Goal: Task Accomplishment & Management: Manage account settings

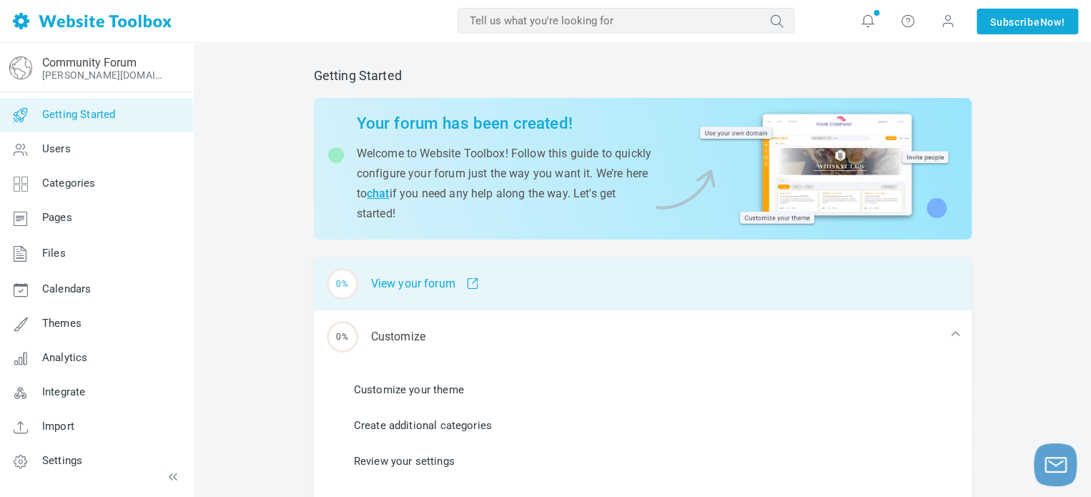
click at [360, 282] on div "0% View your forum" at bounding box center [642, 283] width 657 height 53
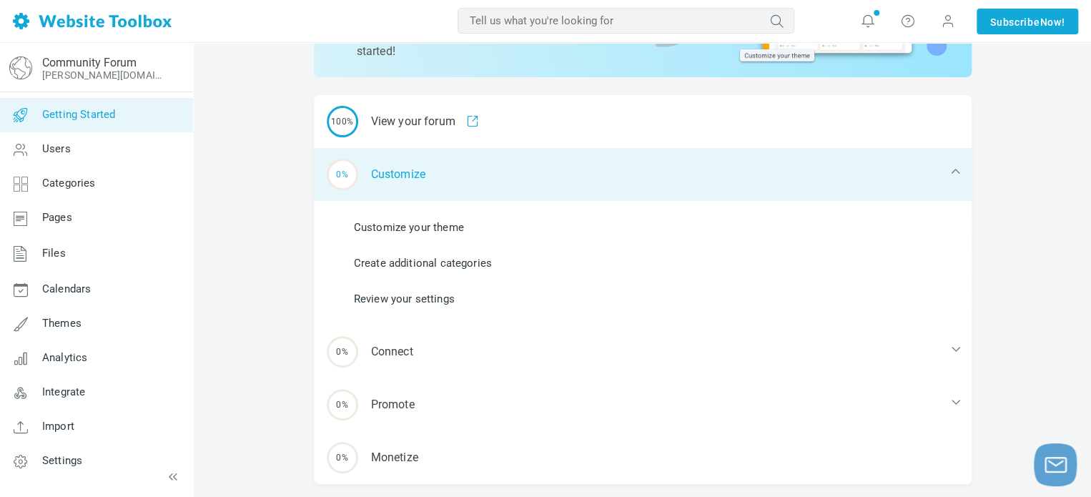
scroll to position [173, 0]
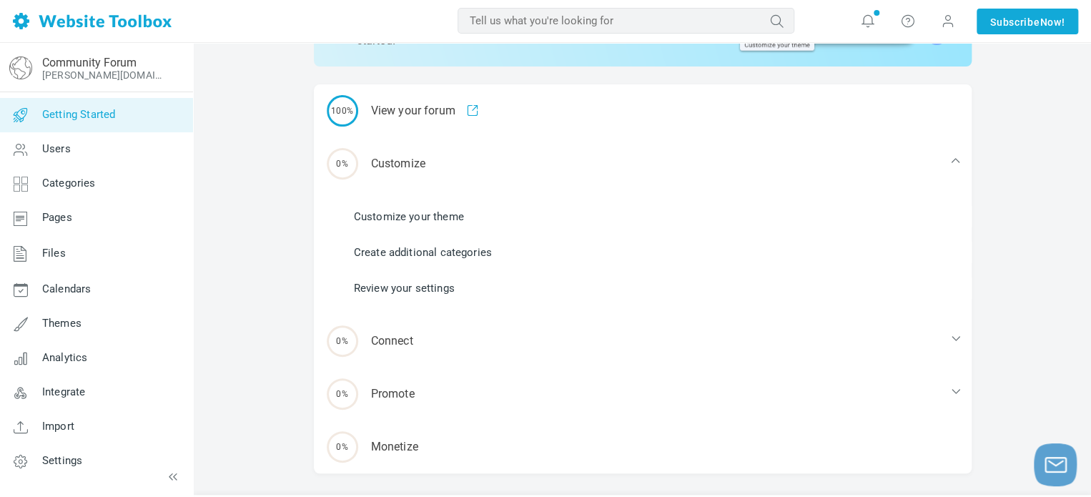
click at [372, 217] on link "Customize your theme" at bounding box center [409, 217] width 110 height 16
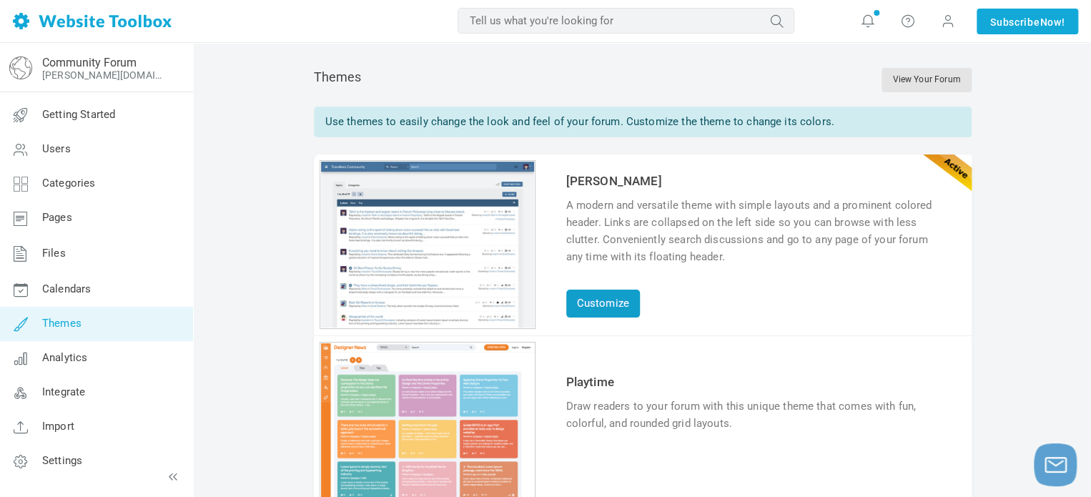
click at [593, 297] on link "Customize" at bounding box center [603, 303] width 74 height 28
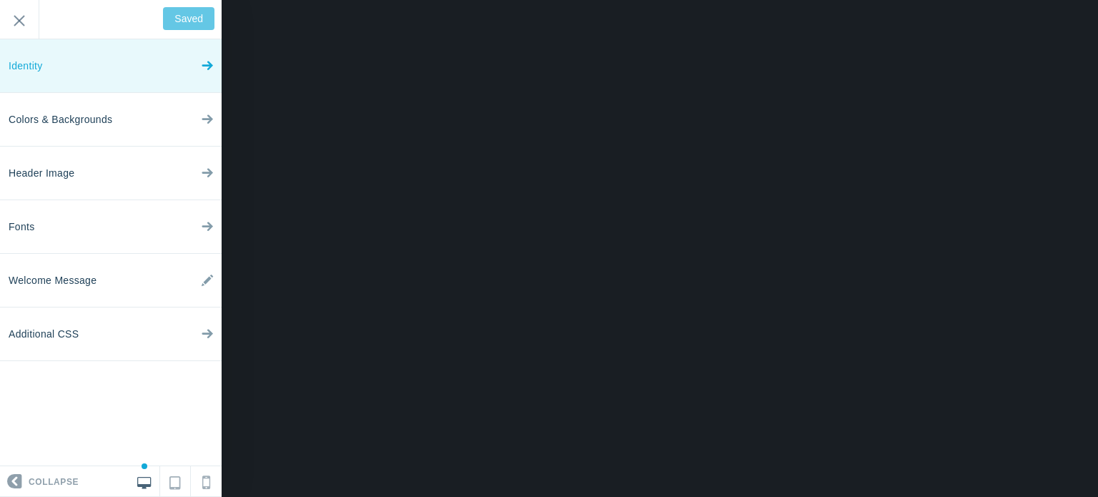
click at [169, 85] on link "Identity" at bounding box center [111, 66] width 222 height 54
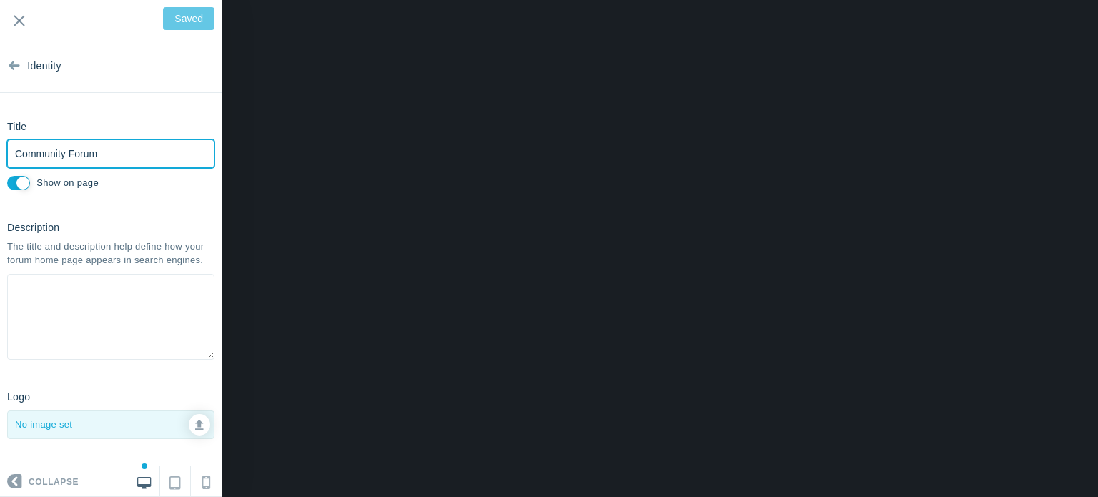
drag, startPoint x: 101, startPoint y: 149, endPoint x: 7, endPoint y: 142, distance: 94.6
click at [7, 142] on input "Community Forum" at bounding box center [110, 153] width 207 height 29
type input "C"
type input "Save"
type input "Cs"
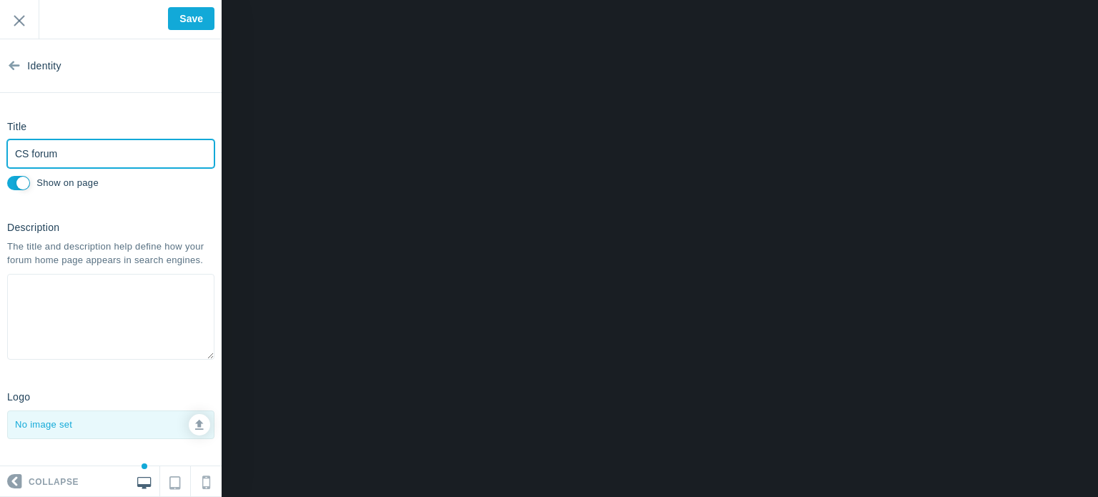
type input "CS forum"
click at [56, 302] on textarea at bounding box center [110, 317] width 207 height 86
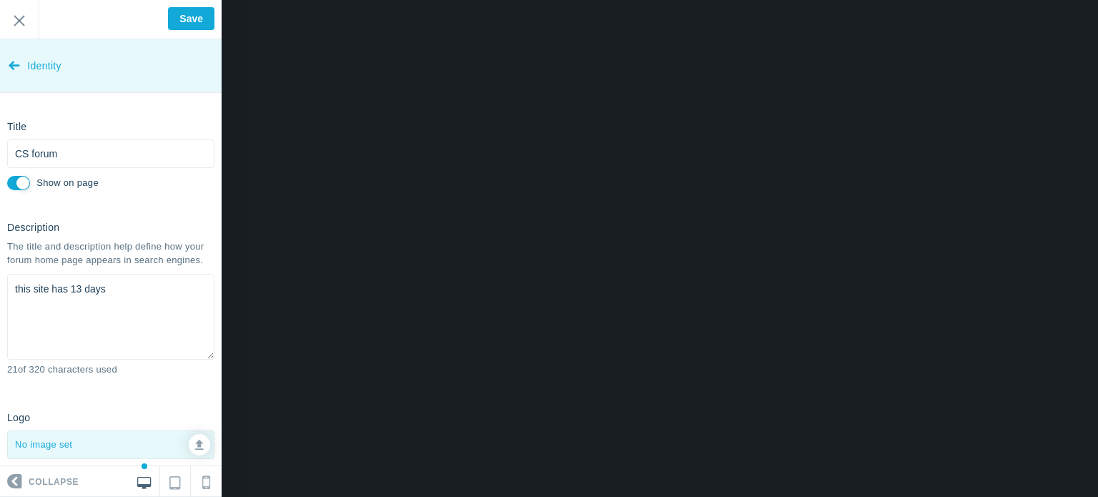
type textarea "this site has 13 days"
click at [39, 56] on span "Identity" at bounding box center [44, 66] width 34 height 54
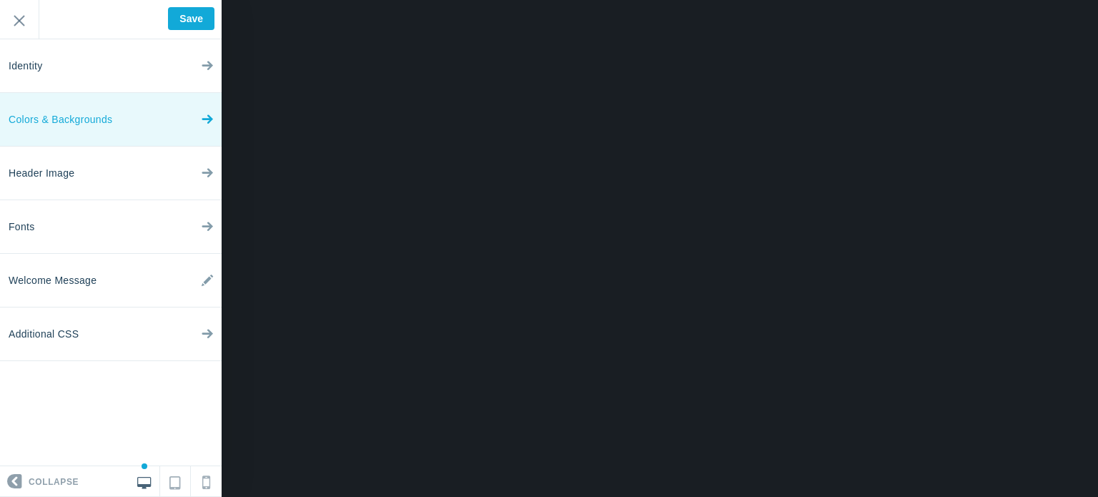
click at [71, 123] on span "Colors & Backgrounds" at bounding box center [61, 120] width 104 height 54
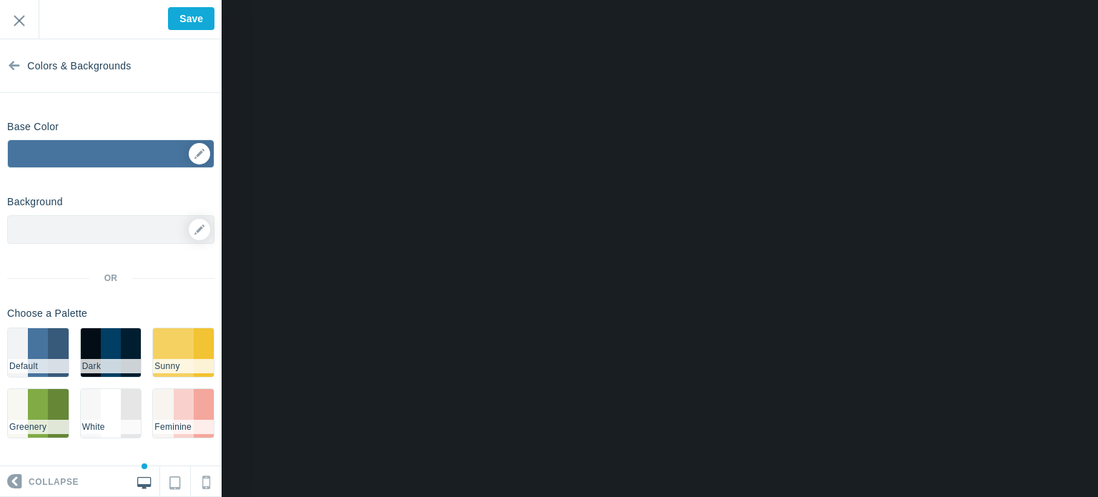
scroll to position [4, 0]
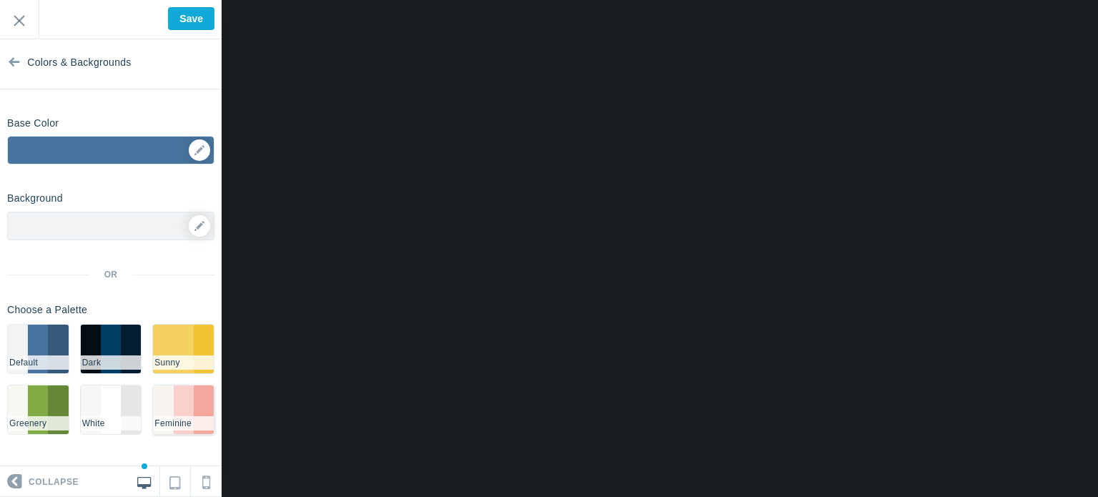
click at [190, 388] on li "#F9D0CB" at bounding box center [184, 409] width 20 height 49
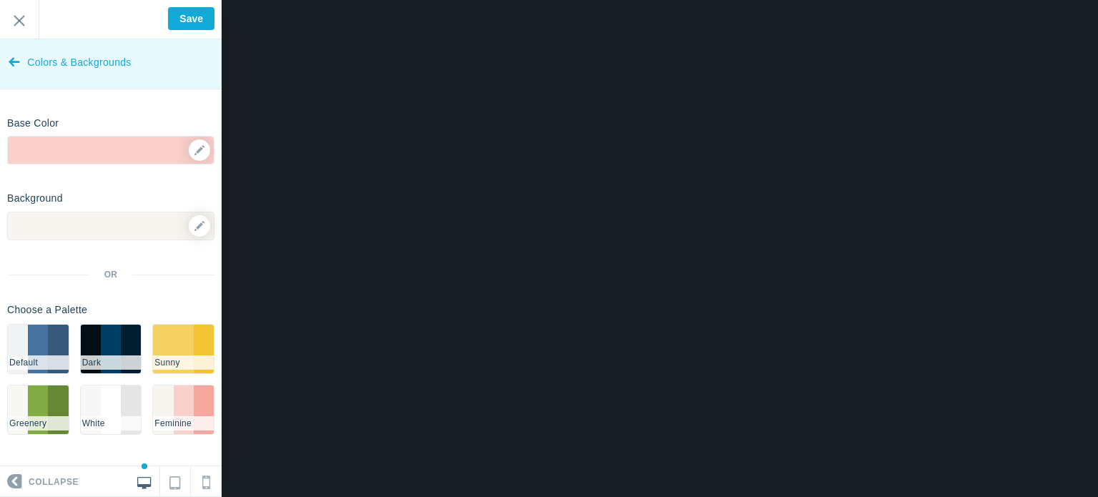
click at [13, 55] on icon at bounding box center [14, 59] width 11 height 54
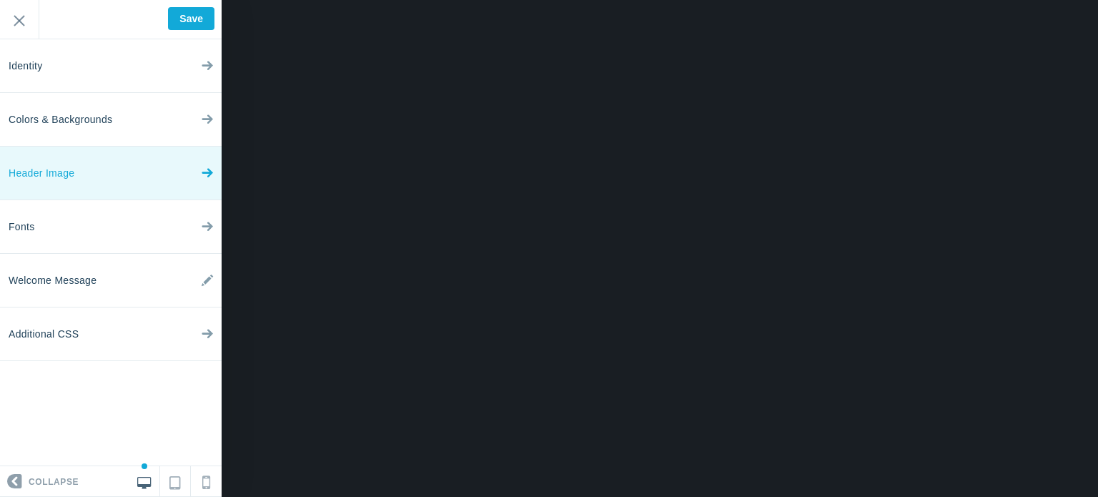
click at [59, 189] on span "Header Image" at bounding box center [42, 174] width 66 height 54
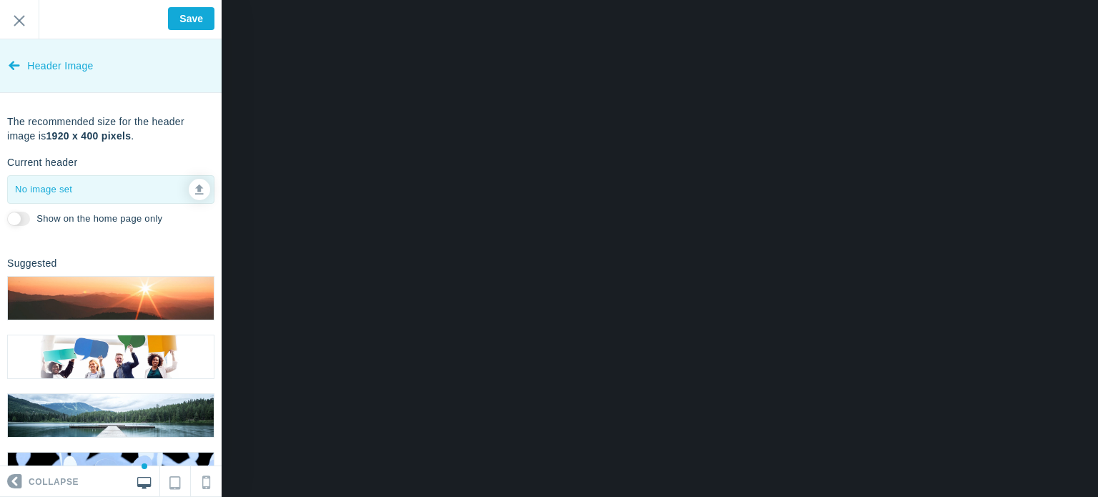
click at [13, 56] on icon at bounding box center [14, 63] width 11 height 54
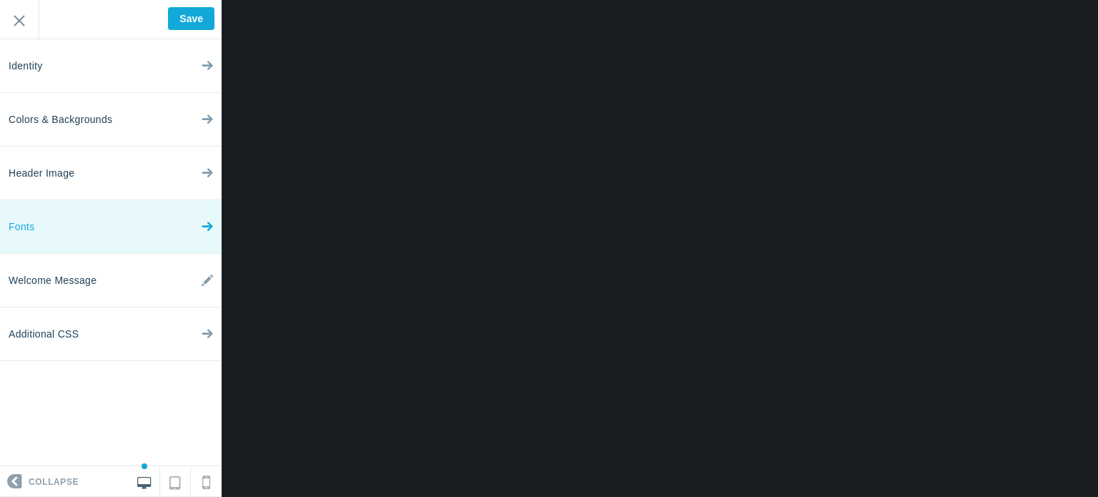
click at [69, 212] on link "Fonts" at bounding box center [111, 227] width 222 height 54
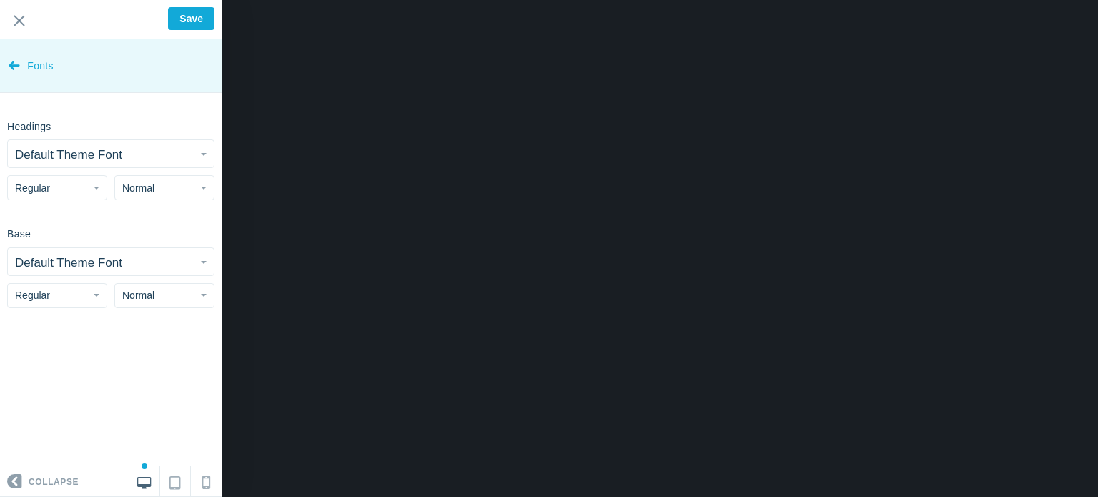
click at [1, 54] on link "Fonts" at bounding box center [111, 66] width 222 height 54
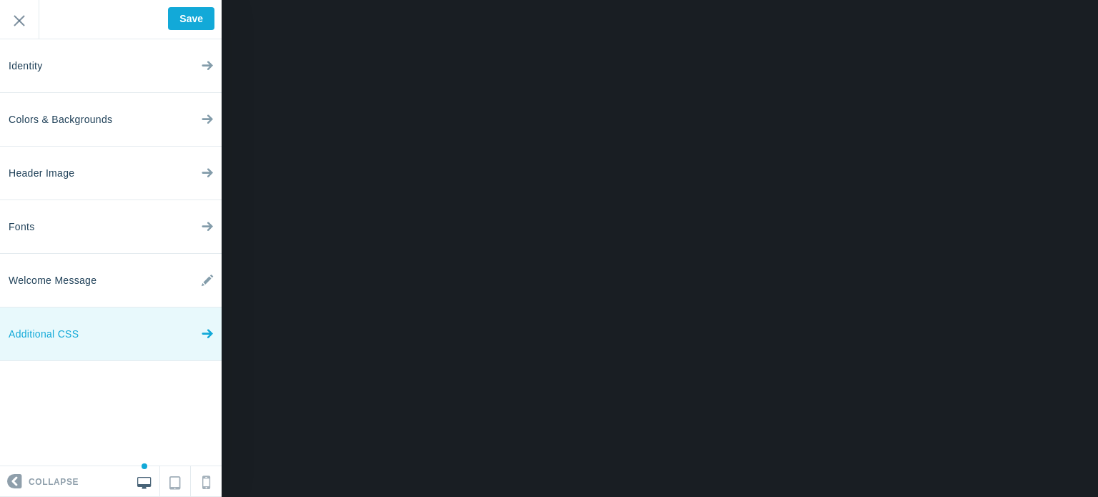
click at [196, 335] on link "Additional CSS" at bounding box center [111, 334] width 222 height 54
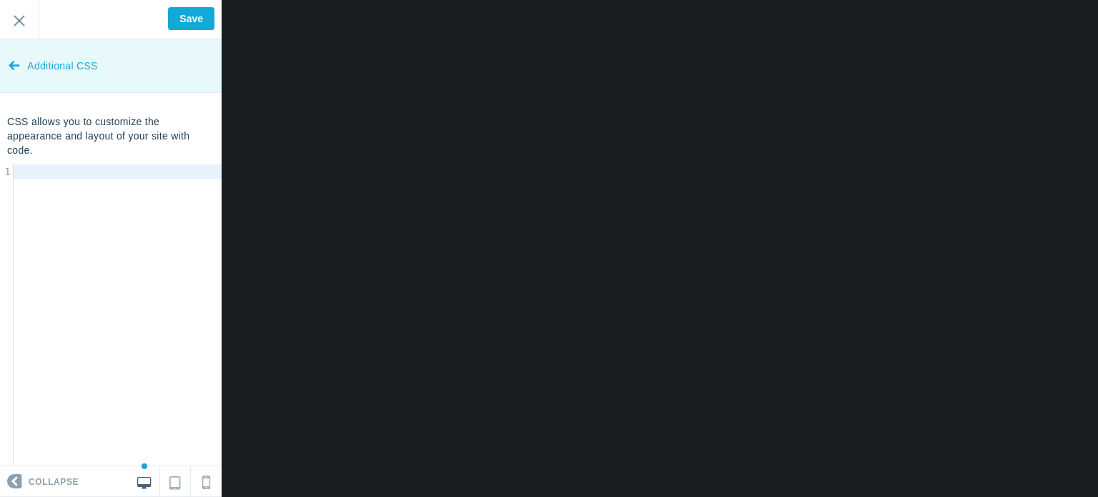
click at [11, 62] on icon at bounding box center [14, 63] width 11 height 54
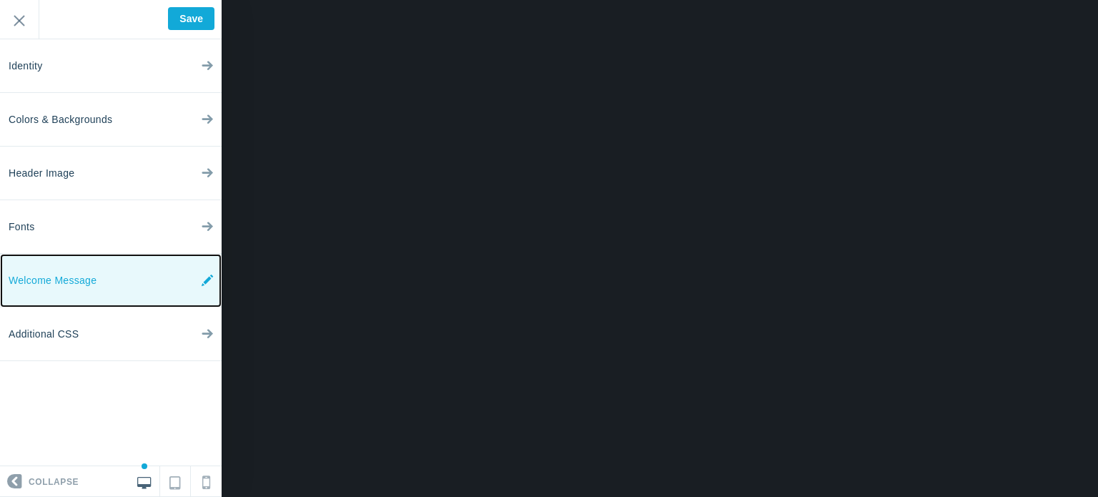
click at [118, 272] on link "Welcome Message" at bounding box center [111, 281] width 222 height 54
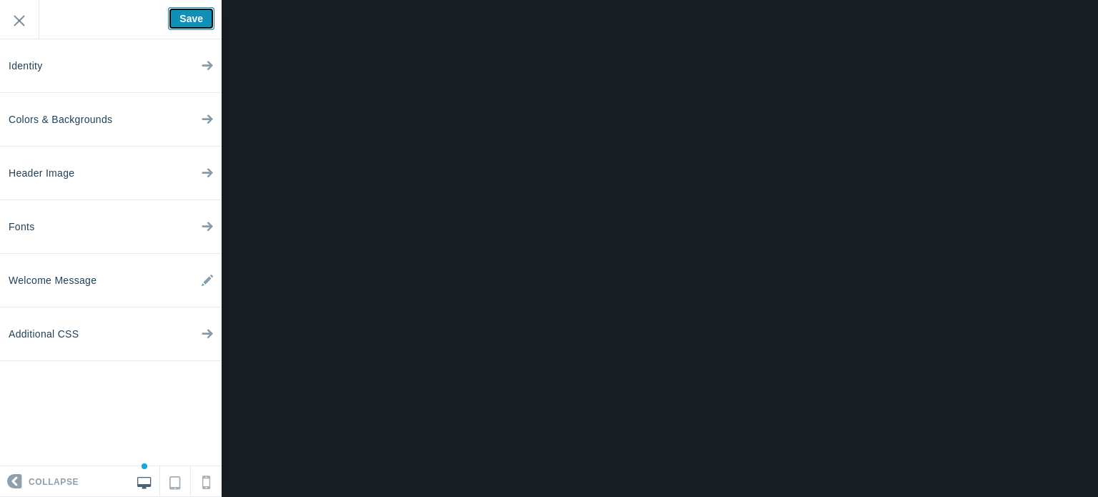
click at [175, 11] on input "Save" at bounding box center [191, 18] width 46 height 23
type input "Saved"
click at [17, 18] on input "Exit" at bounding box center [19, 19] width 39 height 39
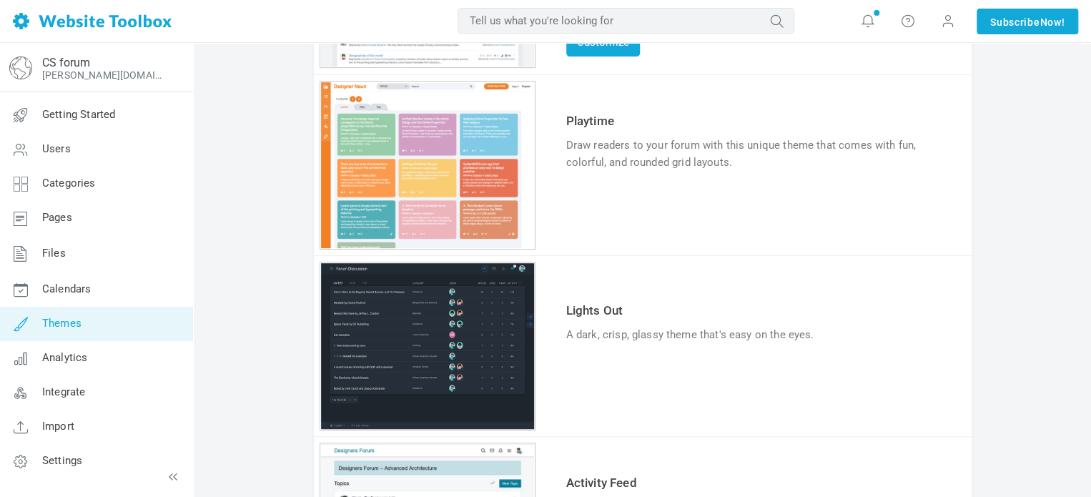
scroll to position [254, 0]
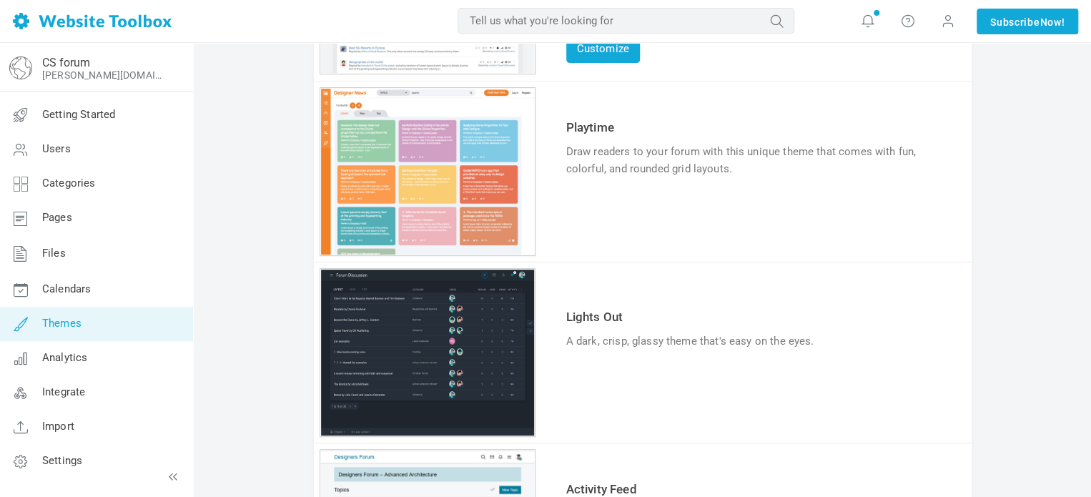
click at [587, 204] on link "Try & Customize" at bounding box center [618, 213] width 105 height 23
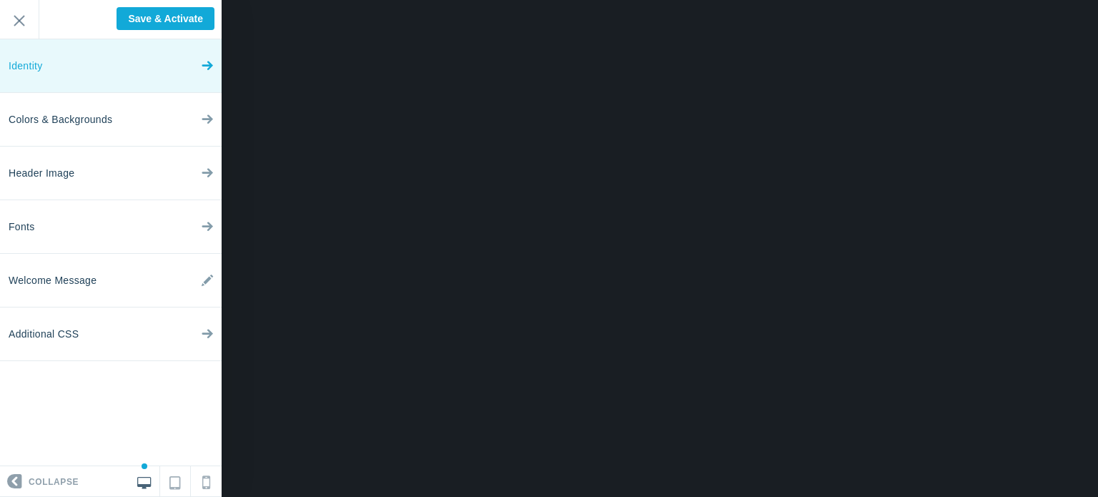
click at [205, 67] on icon at bounding box center [207, 63] width 11 height 54
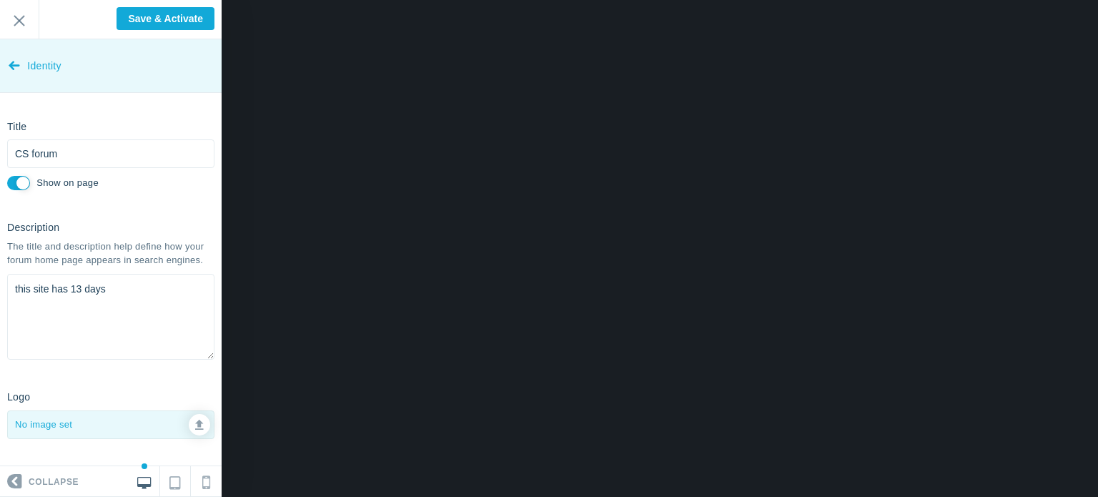
click at [6, 64] on link "Identity" at bounding box center [111, 66] width 222 height 54
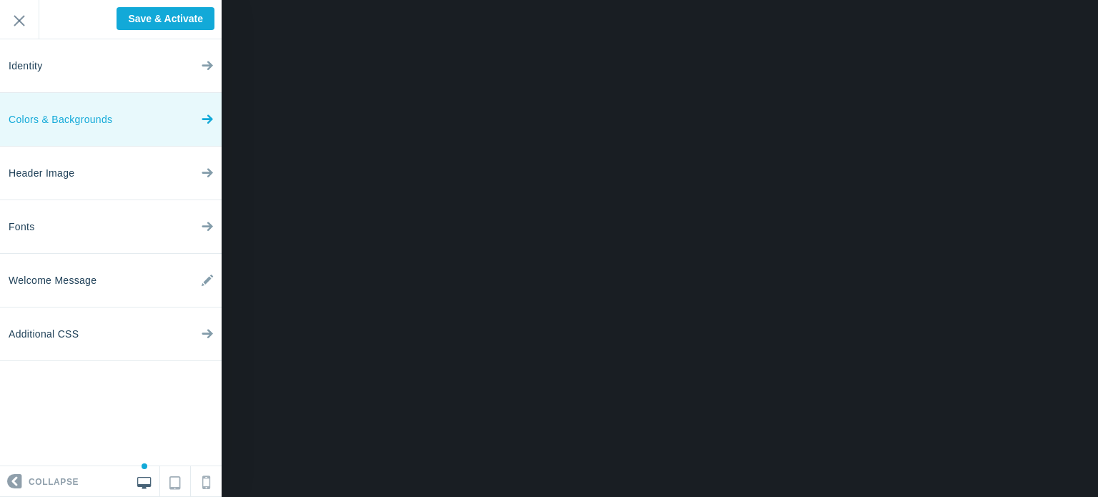
click at [118, 117] on link "Colors & Backgrounds" at bounding box center [111, 120] width 222 height 54
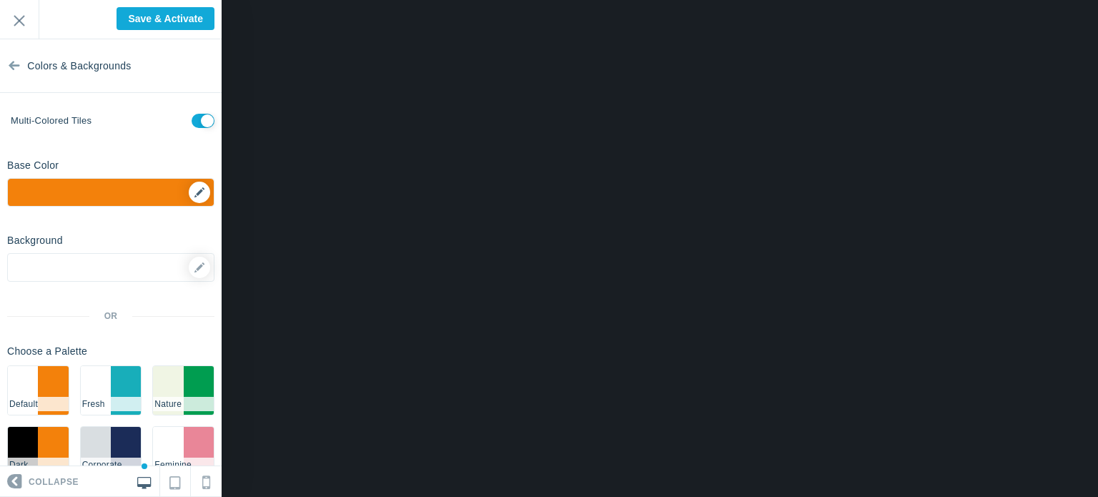
click at [193, 192] on div "▼" at bounding box center [111, 197] width 206 height 36
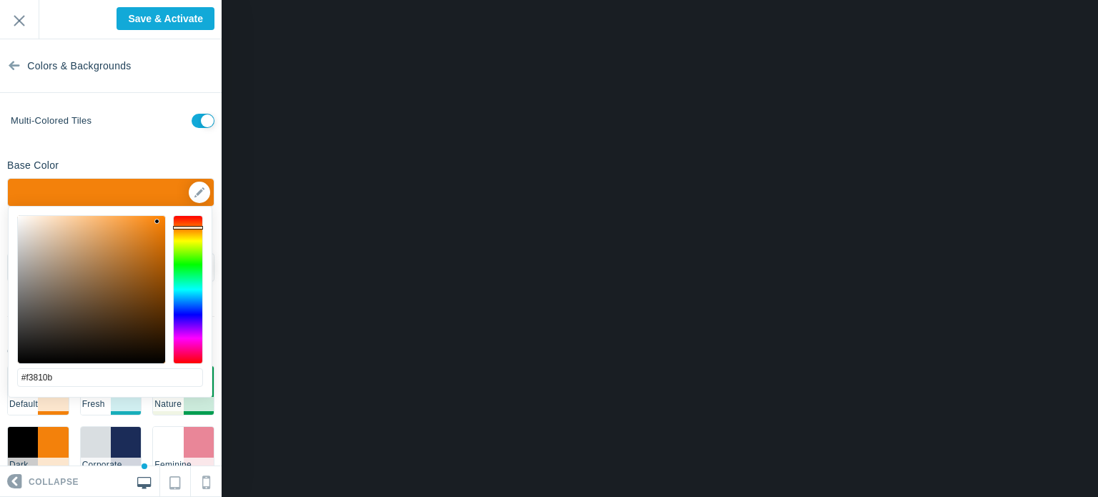
type input "#f30bdc"
click at [187, 340] on div at bounding box center [188, 289] width 30 height 149
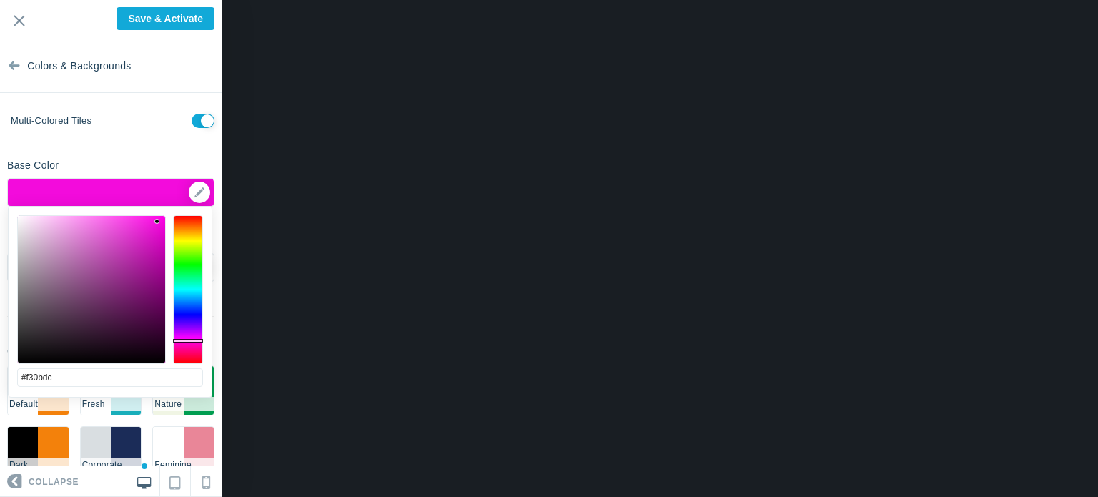
click at [217, 319] on div "Background Options Select Image ▼ Position Repeat Fixed Position Underlying Col…" at bounding box center [111, 357] width 222 height 259
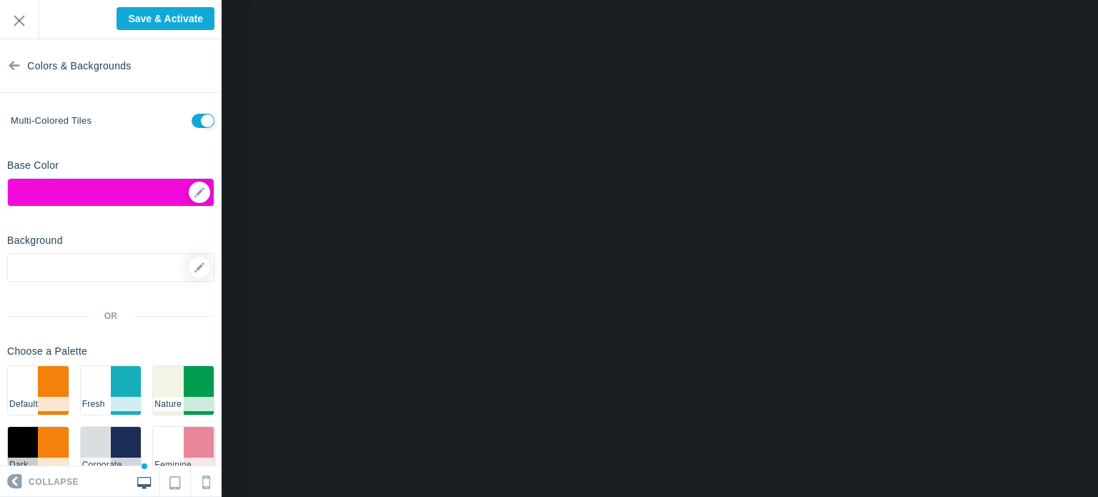
click at [182, 451] on li "#ffffff" at bounding box center [168, 451] width 30 height 49
click at [197, 264] on icon at bounding box center [199, 267] width 10 height 10
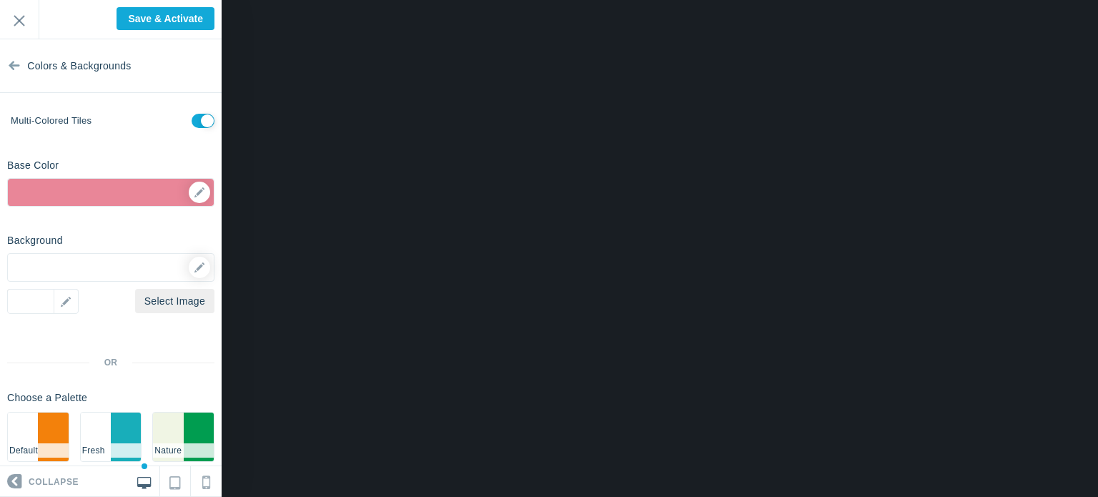
click at [103, 257] on div at bounding box center [110, 267] width 207 height 29
click at [30, 303] on div "▼" at bounding box center [42, 301] width 71 height 25
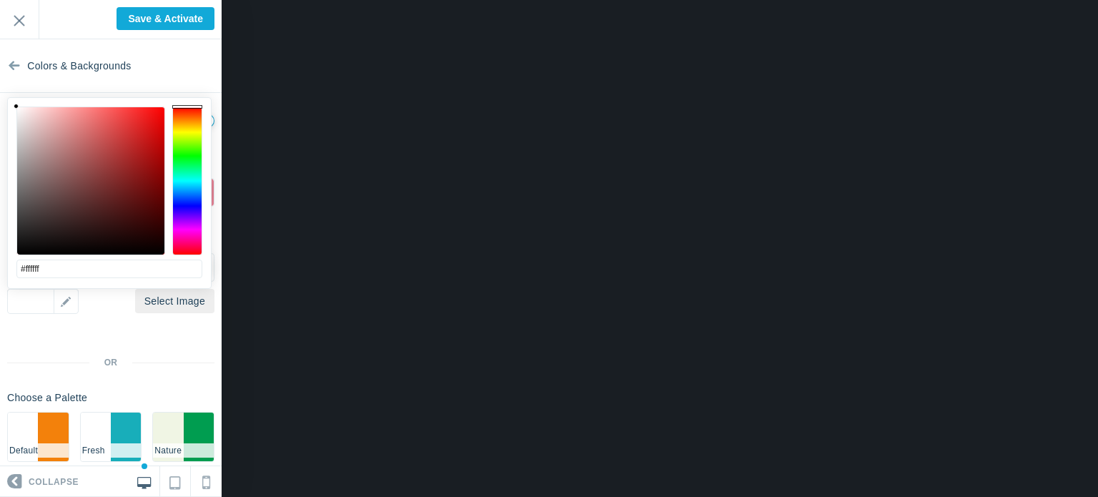
click at [189, 232] on div at bounding box center [187, 180] width 30 height 149
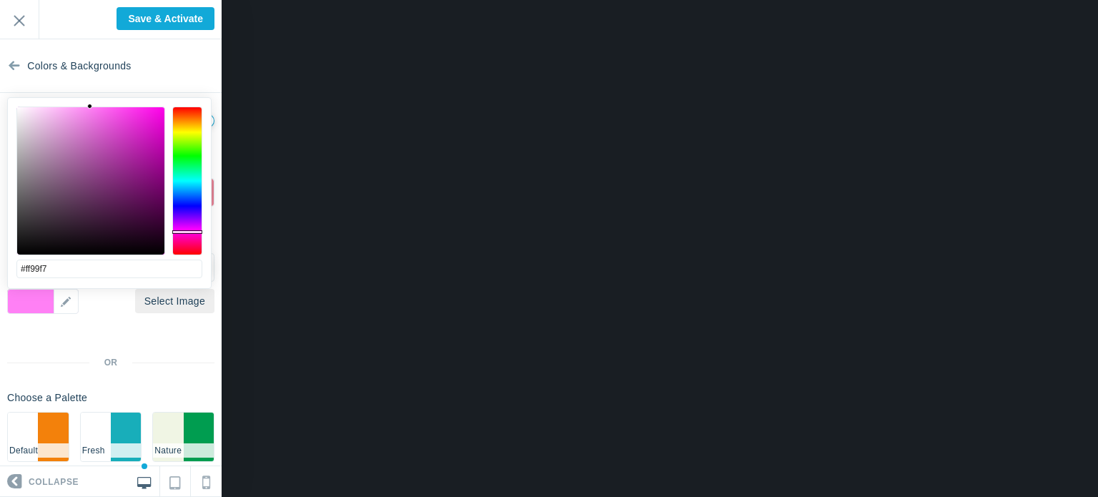
drag, startPoint x: 113, startPoint y: 114, endPoint x: 75, endPoint y: 99, distance: 40.7
click at [75, 99] on div "#ff99f7 cancel choose" at bounding box center [109, 296] width 203 height 397
click at [64, 302] on div "▼" at bounding box center [42, 301] width 71 height 25
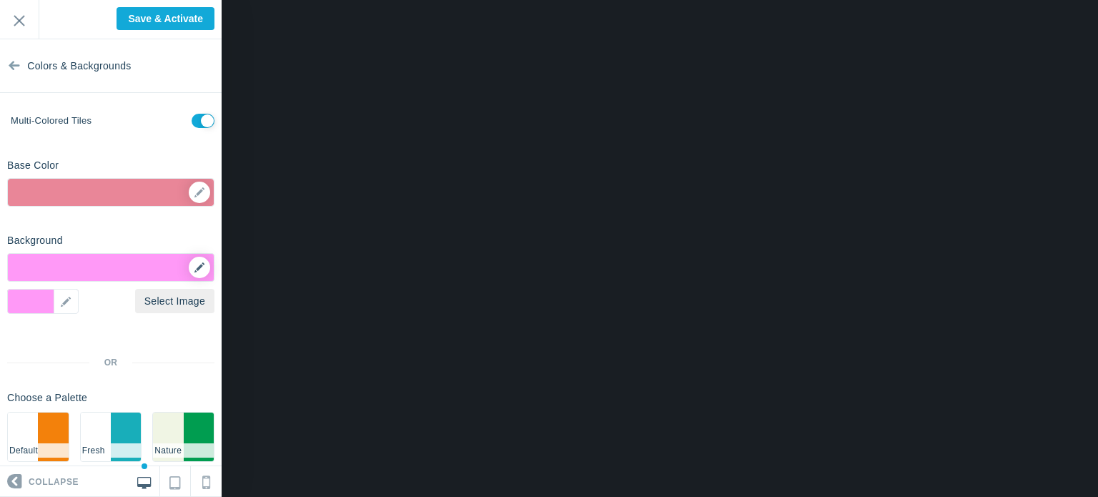
click at [199, 262] on icon at bounding box center [199, 267] width 10 height 10
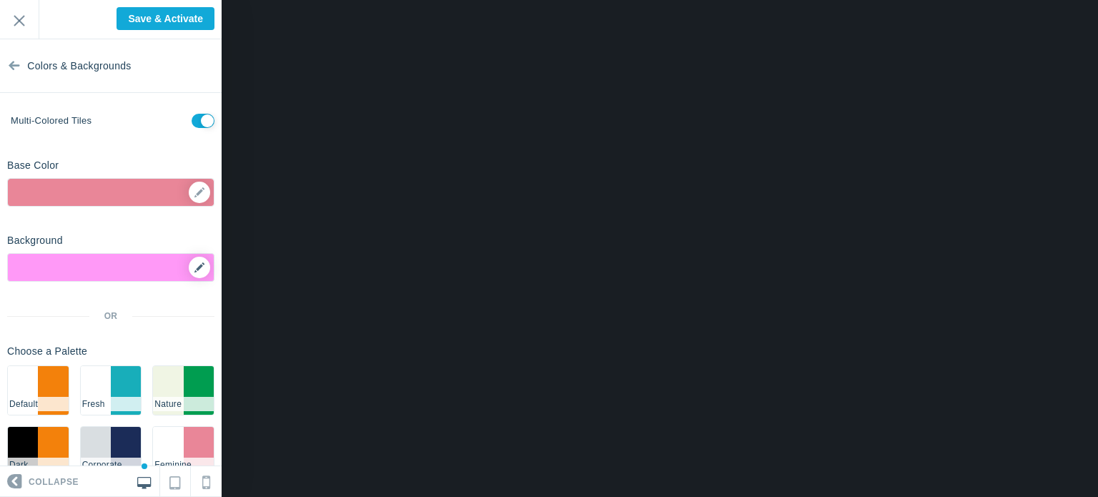
click at [199, 262] on icon at bounding box center [199, 267] width 10 height 10
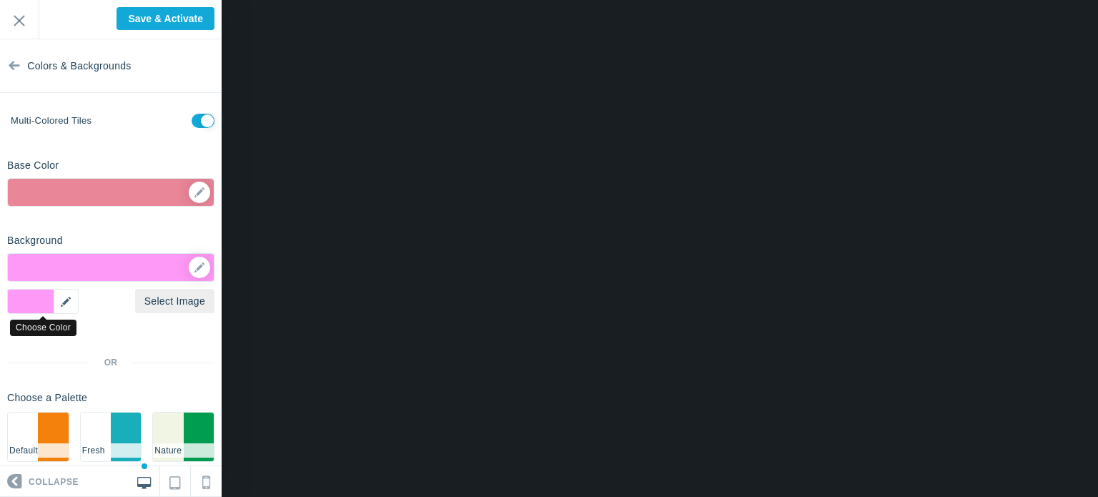
click at [26, 299] on div "▼" at bounding box center [42, 301] width 71 height 25
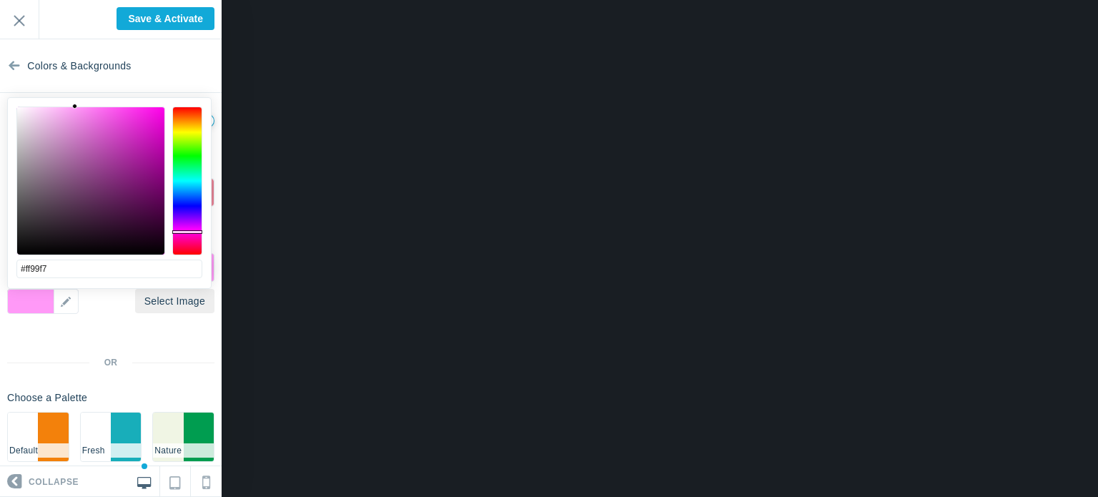
type input "#fad0f7"
click at [41, 109] on div at bounding box center [90, 180] width 147 height 147
click at [64, 11] on div "<div>hai</div> Save & Activate Exit" at bounding box center [111, 19] width 222 height 39
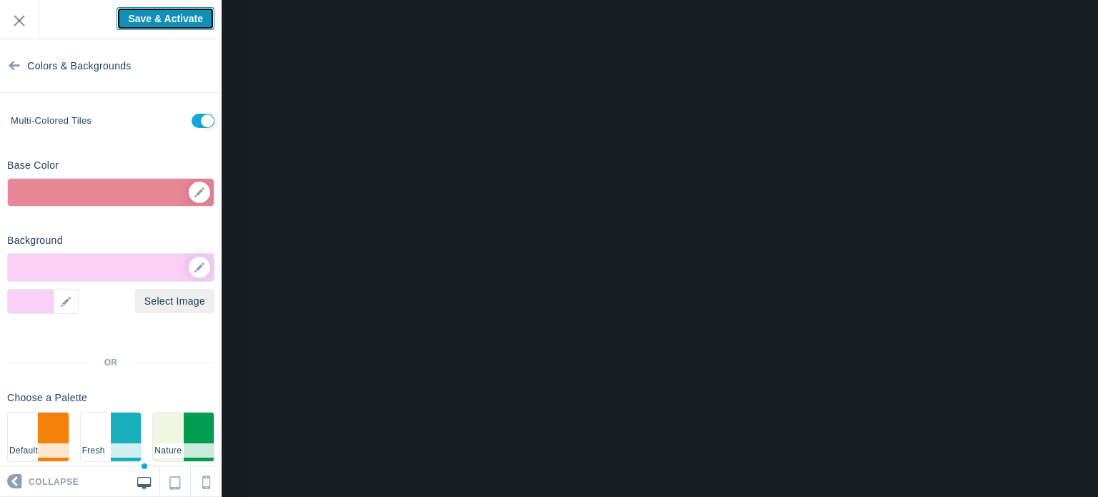
click at [152, 13] on input "Save & Activate" at bounding box center [165, 18] width 98 height 23
type input "Saving..."
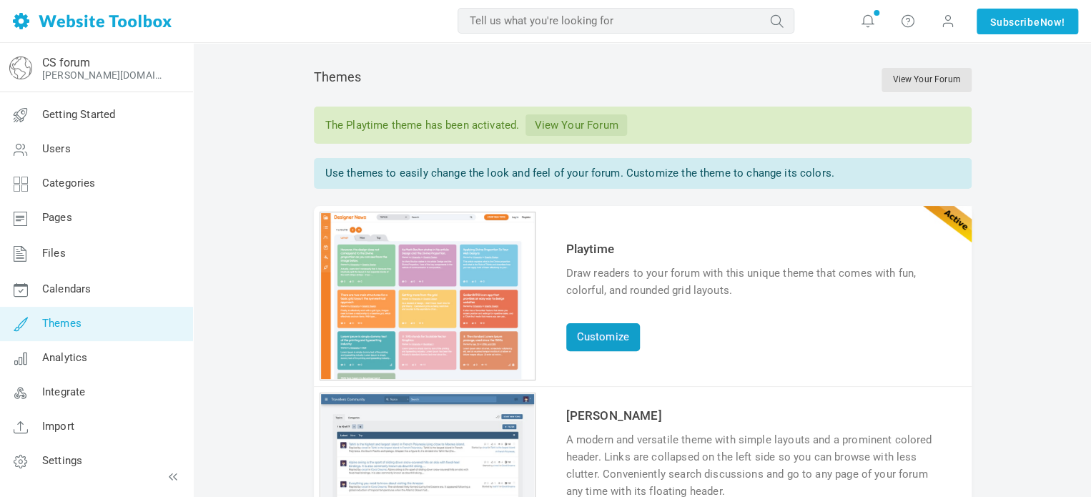
click at [587, 329] on link "Customize" at bounding box center [603, 337] width 74 height 28
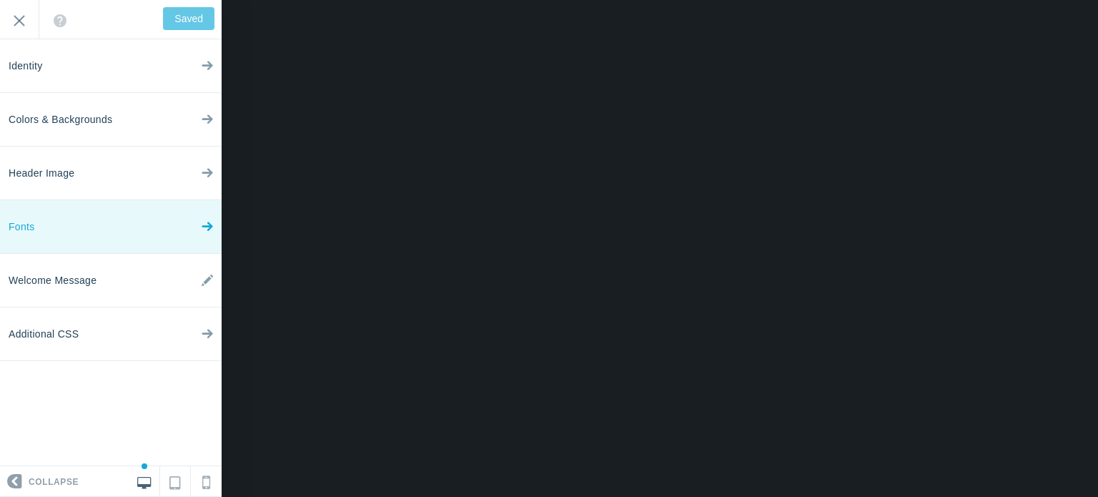
click at [208, 227] on icon at bounding box center [207, 224] width 11 height 54
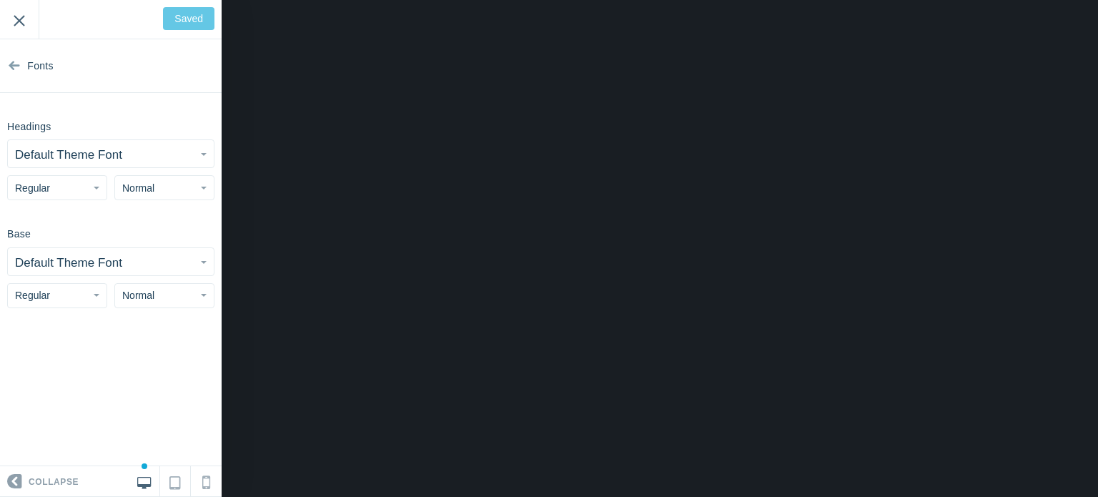
click at [21, 29] on input "Exit" at bounding box center [19, 19] width 39 height 39
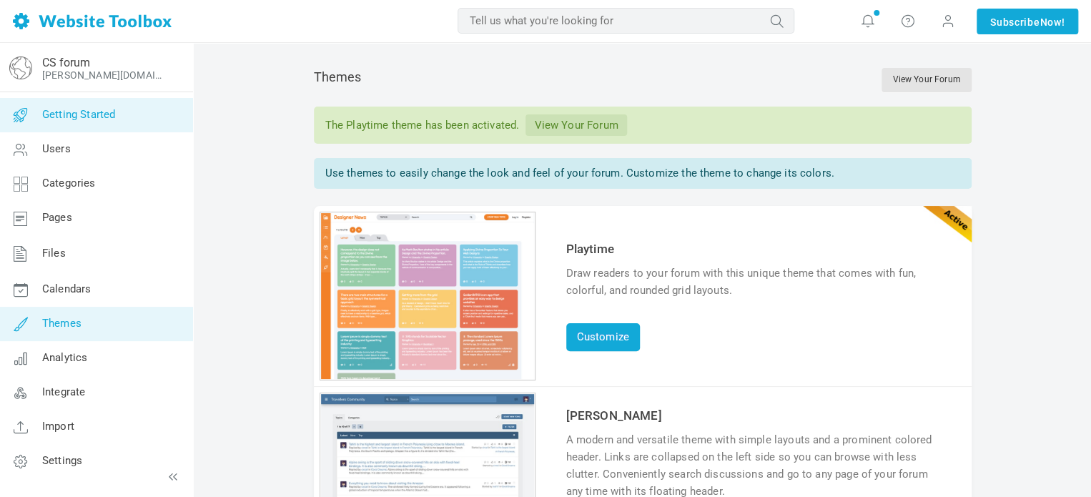
click at [40, 114] on icon at bounding box center [20, 115] width 43 height 34
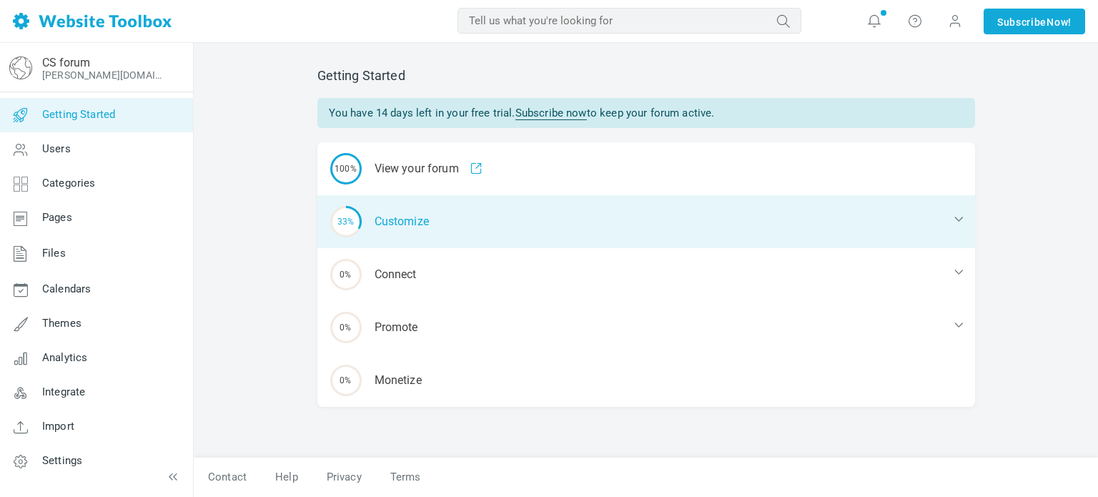
click at [388, 247] on div "33% Customize" at bounding box center [645, 221] width 657 height 53
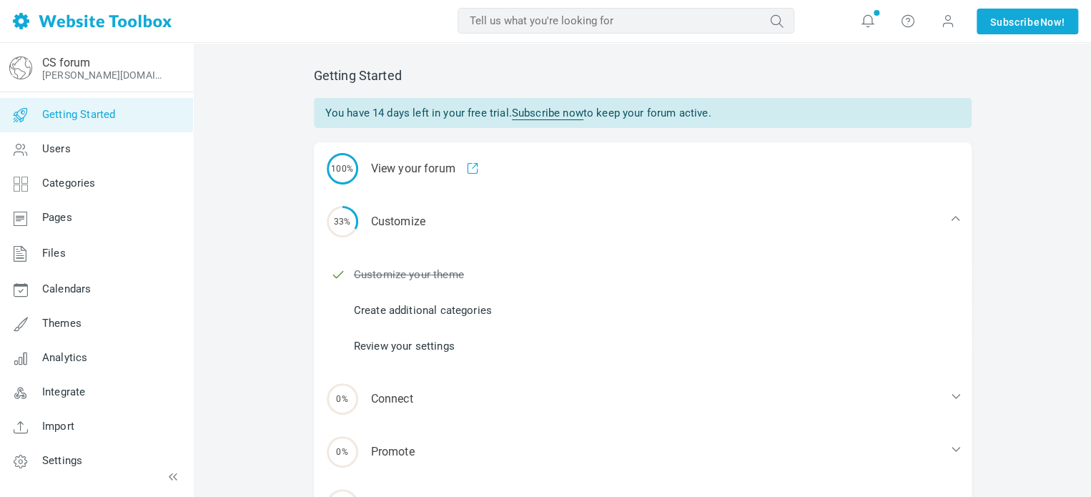
click at [376, 310] on link "Create additional categories" at bounding box center [423, 310] width 138 height 16
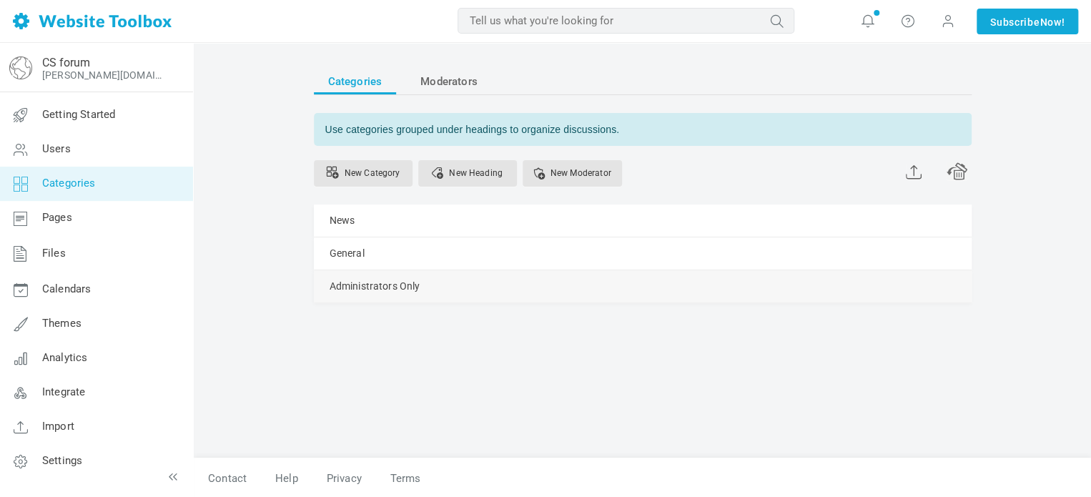
click at [0, 0] on link "Moderators (0)" at bounding box center [0, 0] width 0 height 0
click at [0, 0] on link "Manage" at bounding box center [0, 0] width 0 height 0
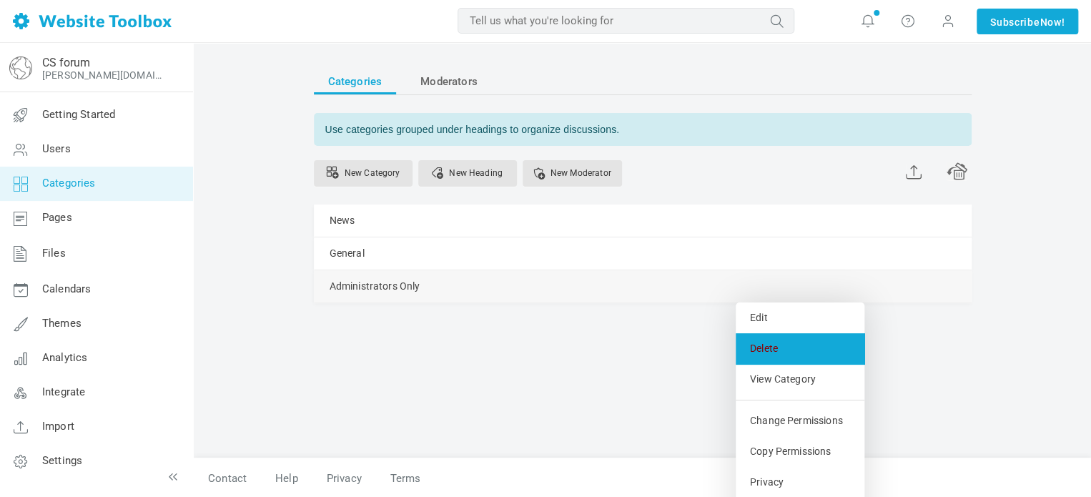
click at [753, 338] on link "Delete" at bounding box center [799, 348] width 129 height 31
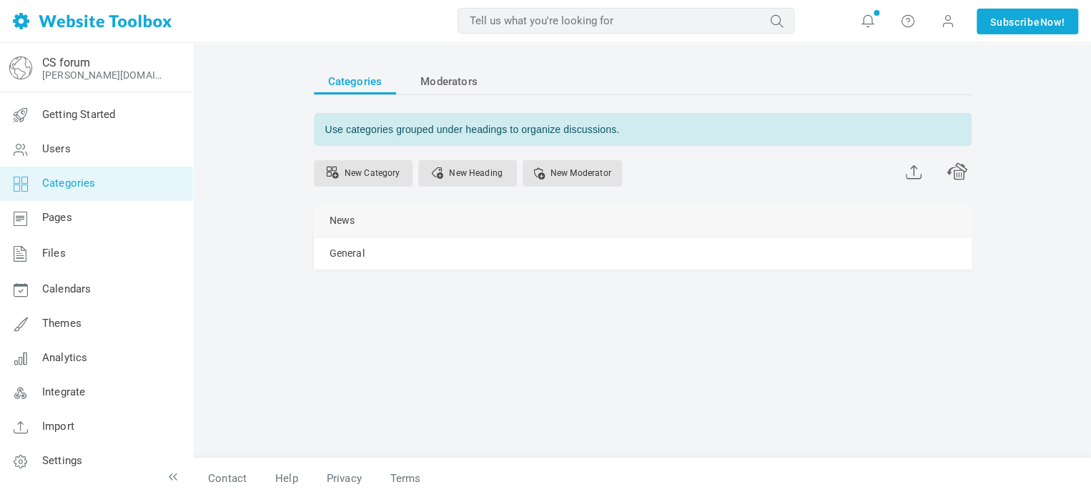
click at [0, 0] on link "Manage" at bounding box center [0, 0] width 0 height 0
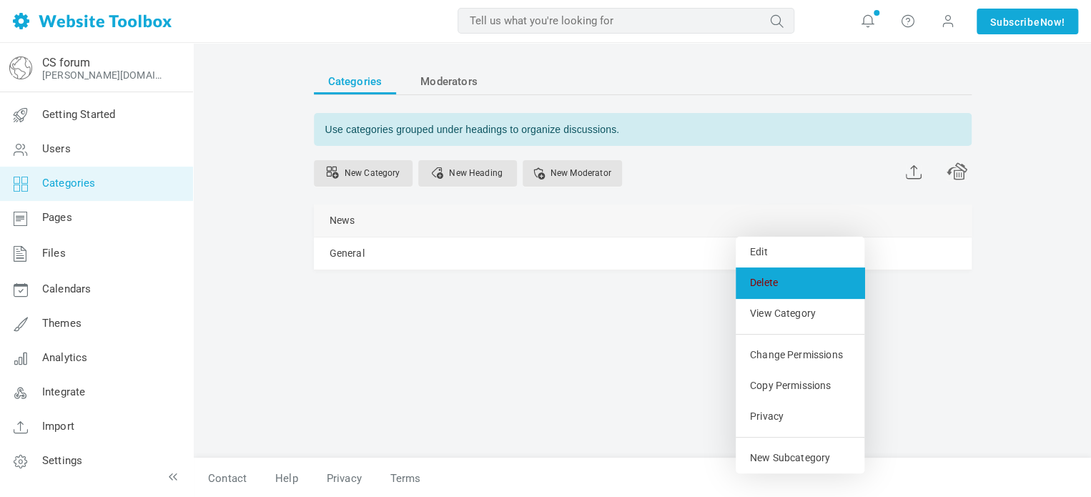
click at [771, 272] on link "Delete" at bounding box center [799, 282] width 129 height 31
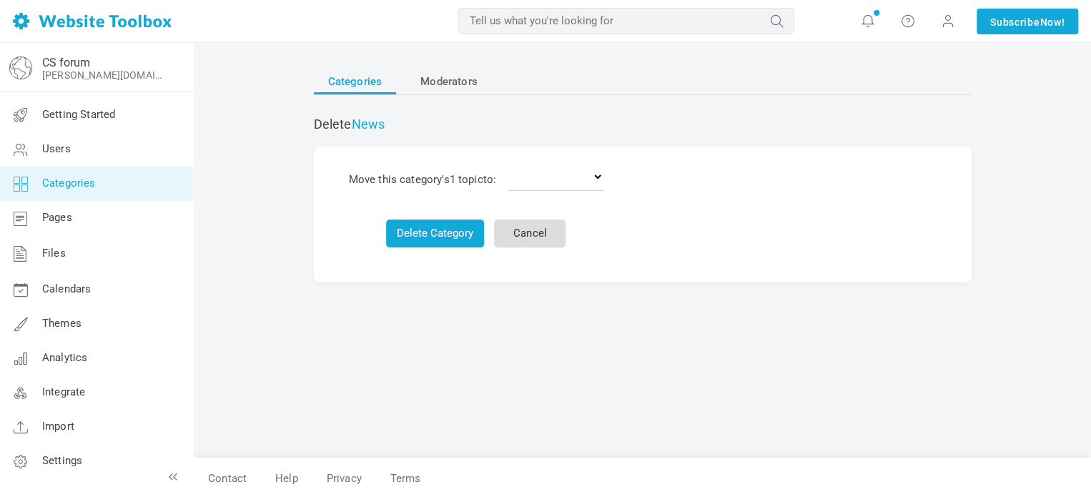
click at [502, 229] on link "Cancel" at bounding box center [529, 233] width 71 height 28
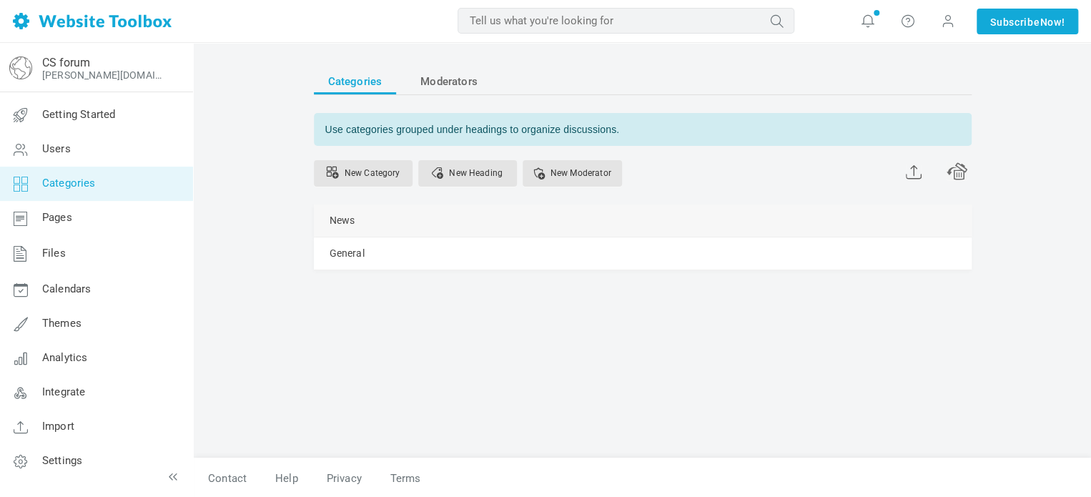
click at [0, 0] on link "Manage" at bounding box center [0, 0] width 0 height 0
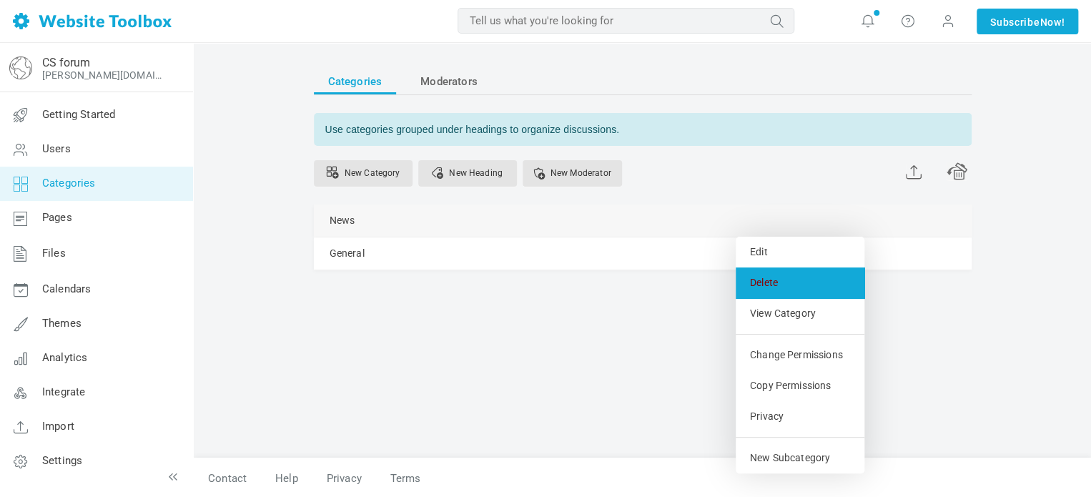
click at [757, 277] on link "Delete" at bounding box center [799, 282] width 129 height 31
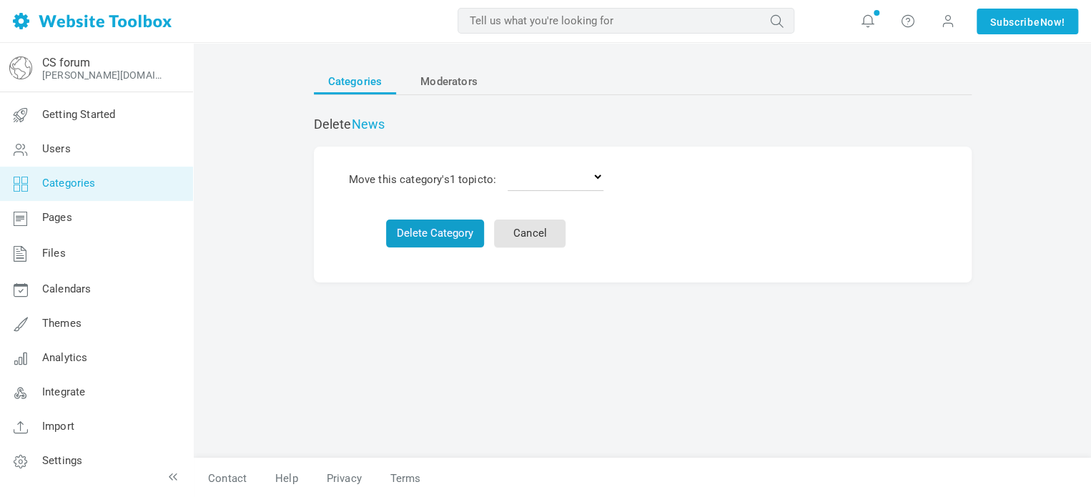
click at [460, 224] on button "Delete Category" at bounding box center [435, 233] width 98 height 28
click at [594, 172] on select "Delete the topics General" at bounding box center [555, 176] width 96 height 29
select select "0"
click at [510, 162] on select "Delete the topics General" at bounding box center [555, 176] width 96 height 29
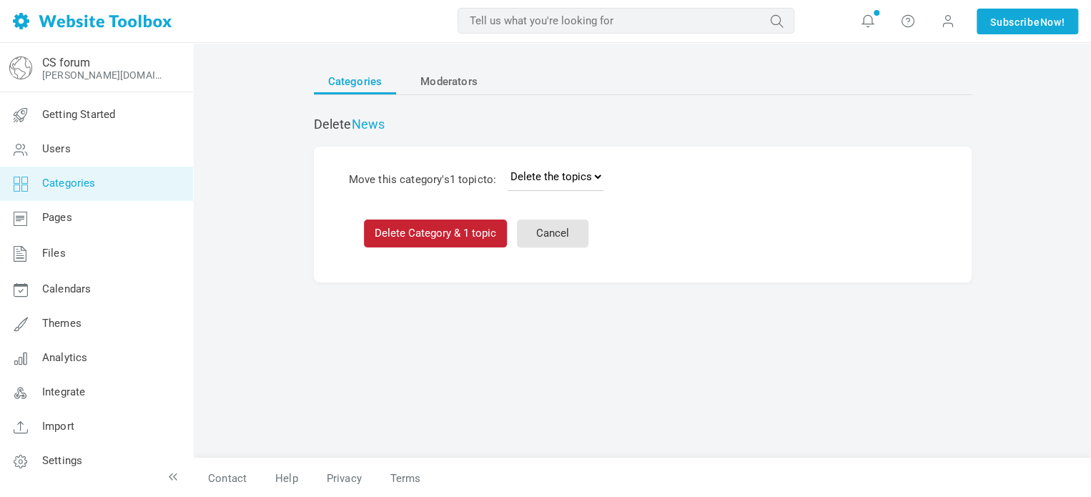
click at [422, 227] on button "Delete Category & 1 topic" at bounding box center [435, 233] width 143 height 28
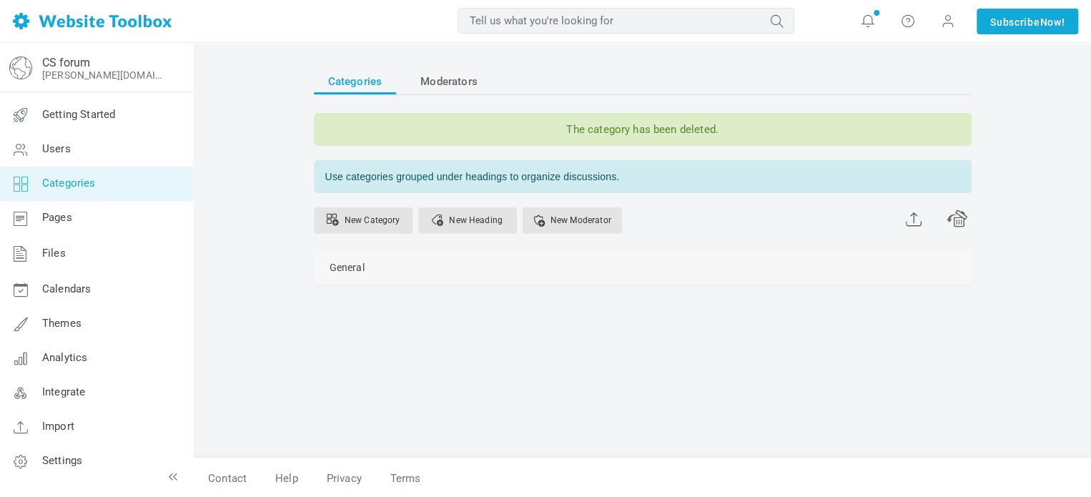
click at [0, 0] on span at bounding box center [0, 0] width 0 height 0
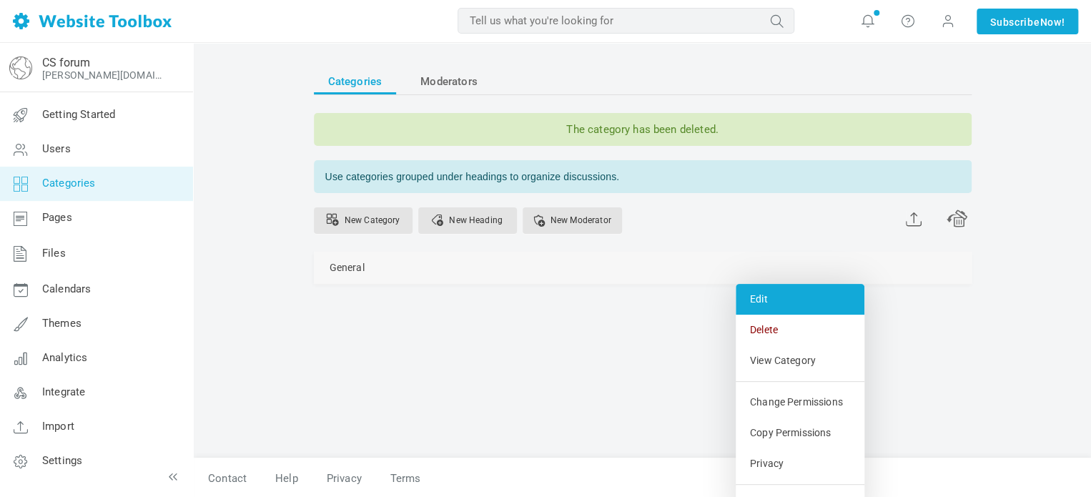
click at [763, 304] on link "Edit" at bounding box center [799, 299] width 129 height 31
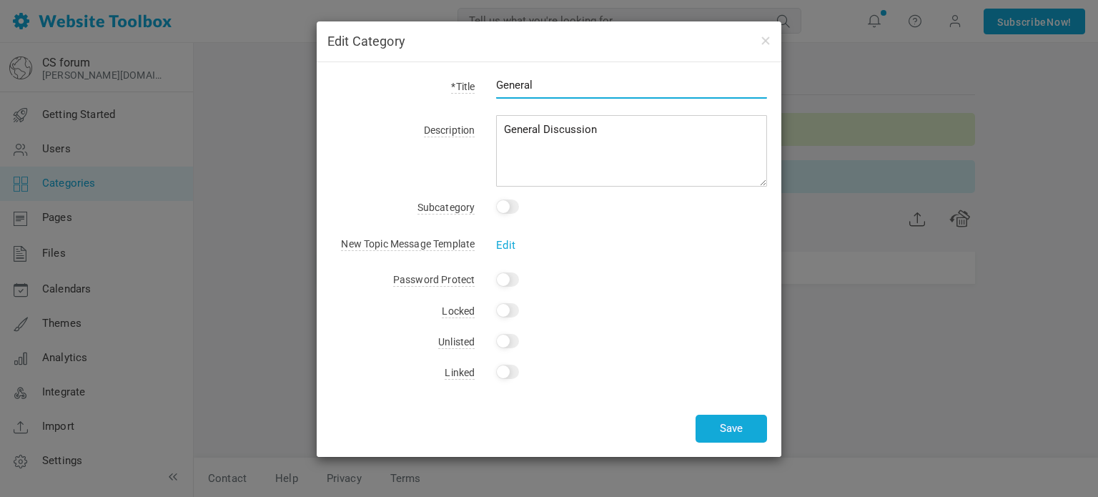
drag, startPoint x: 546, startPoint y: 82, endPoint x: 489, endPoint y: 81, distance: 57.2
click at [489, 81] on div "General" at bounding box center [621, 92] width 292 height 33
type input ":"
type input "Posting"
click at [723, 429] on button "Save" at bounding box center [730, 428] width 71 height 28
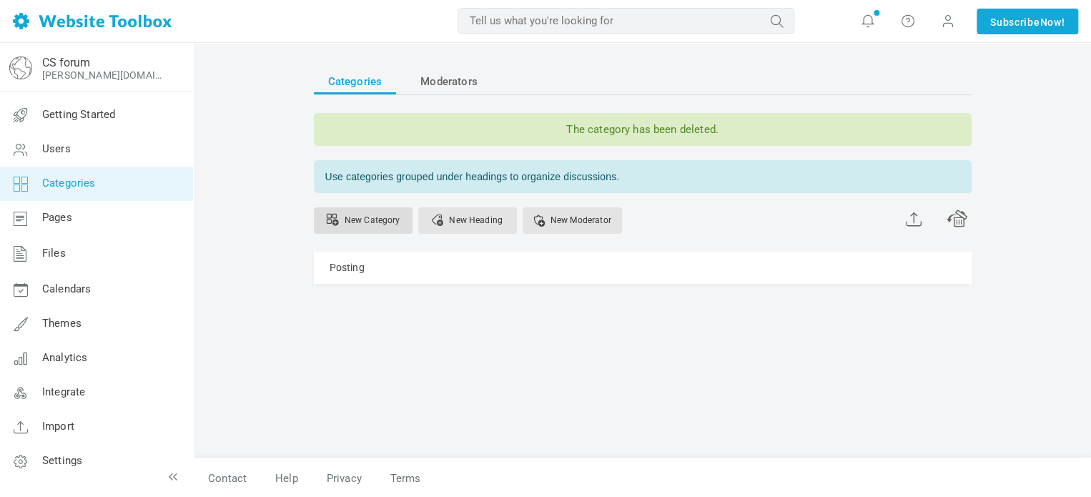
click at [391, 223] on link "New Category" at bounding box center [363, 220] width 99 height 26
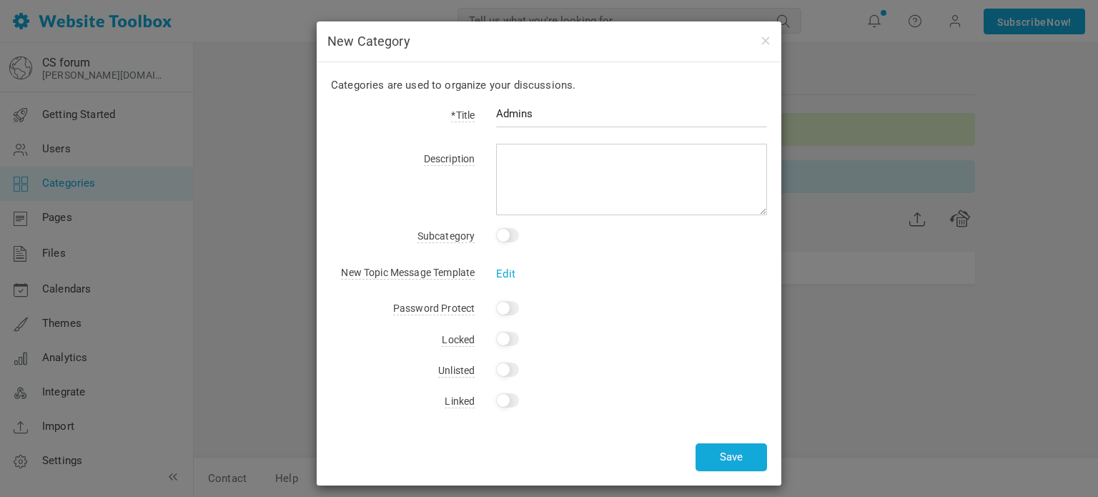
type input "Admins"
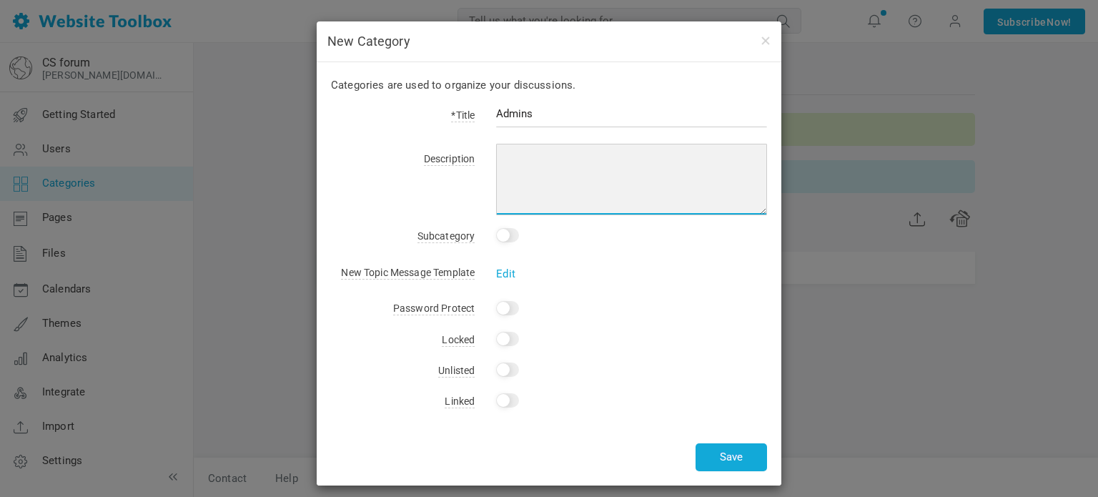
click at [562, 191] on textarea at bounding box center [631, 179] width 271 height 71
type textarea "For mods only"
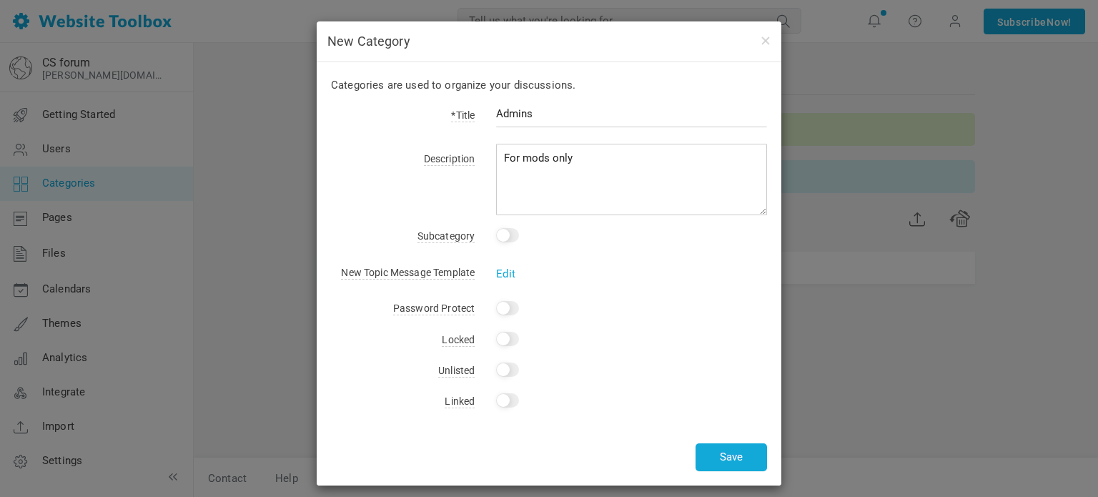
click at [499, 234] on input "checkbox" at bounding box center [507, 235] width 23 height 14
checkbox input "true"
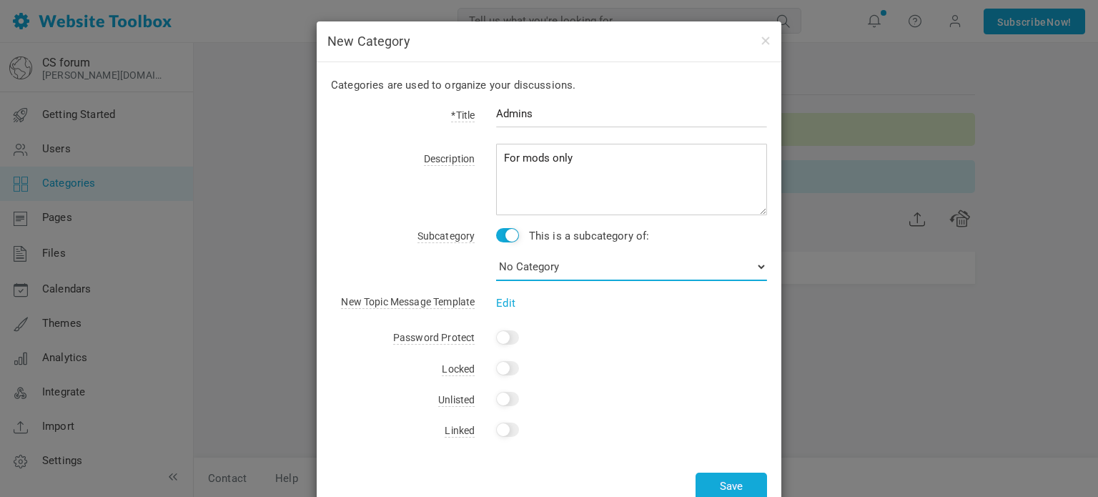
click at [534, 262] on select "No Category Posting" at bounding box center [631, 266] width 271 height 29
select select "989258"
click at [496, 252] on select "No Category Posting" at bounding box center [631, 266] width 271 height 29
click at [419, 261] on div "Subcategory This is a subcategory of: No Category Posting" at bounding box center [549, 250] width 436 height 49
click at [503, 330] on input "Yes" at bounding box center [507, 337] width 23 height 14
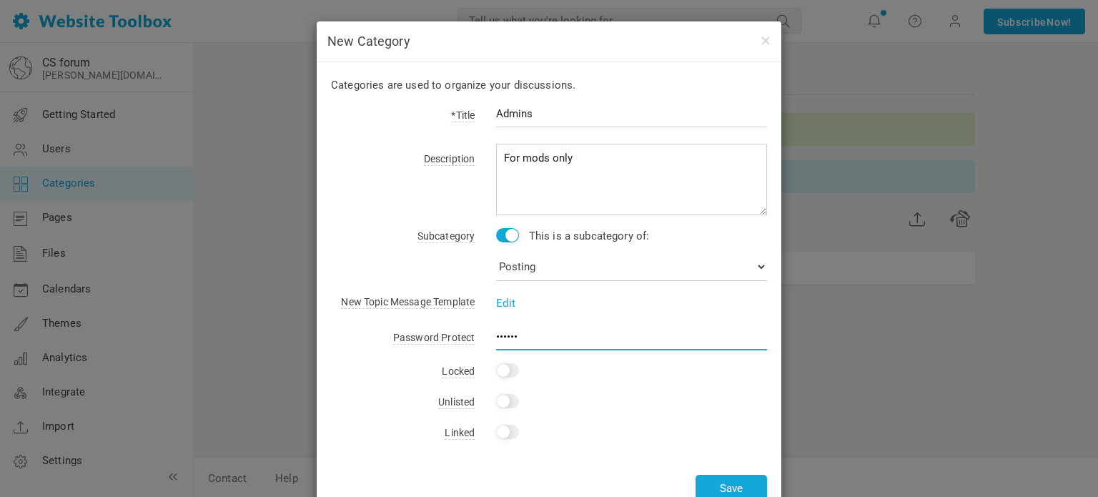
type input "4dm1ns"
click at [369, 237] on label "Subcategory" at bounding box center [403, 236] width 144 height 20
click at [501, 370] on input "Yes" at bounding box center [507, 370] width 23 height 14
click at [501, 371] on input "Yes" at bounding box center [507, 370] width 23 height 14
click at [502, 371] on input "Yes" at bounding box center [507, 370] width 23 height 14
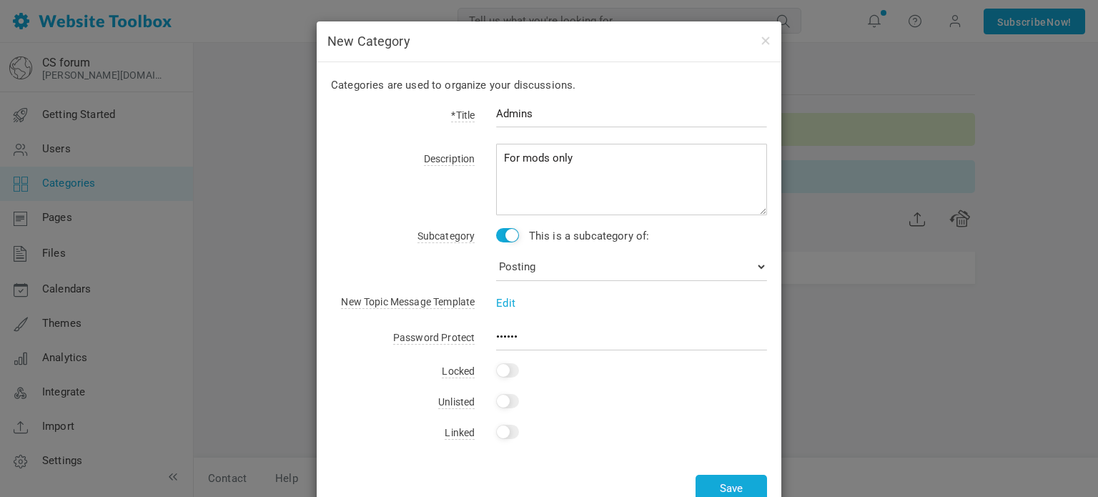
checkbox input "true"
click at [707, 487] on button "Save" at bounding box center [730, 489] width 71 height 28
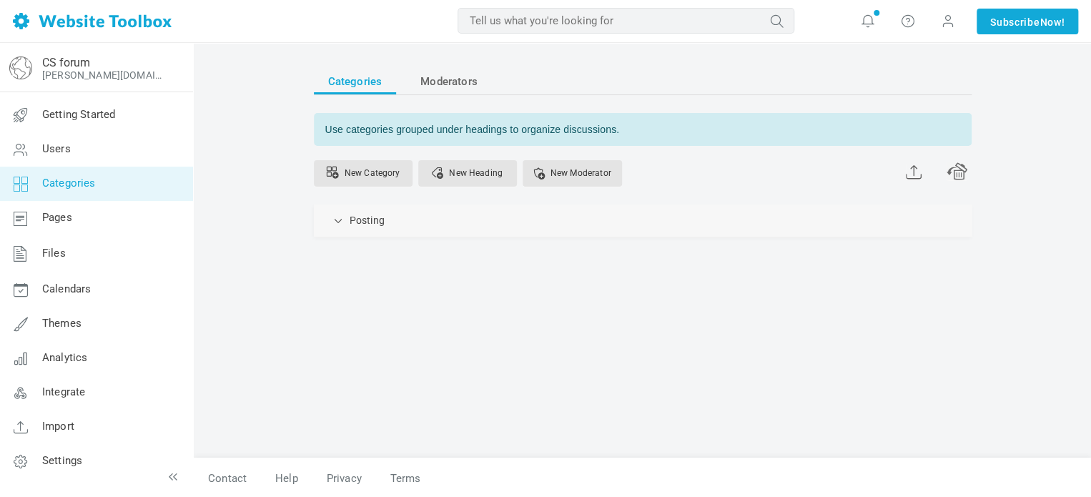
click at [363, 229] on div "Posting Manage Edit Delete View Category Change Permissions Copy Permissions Pr…" at bounding box center [642, 220] width 657 height 32
click at [341, 222] on span at bounding box center [339, 219] width 14 height 14
click at [0, 0] on link "Manage" at bounding box center [0, 0] width 0 height 0
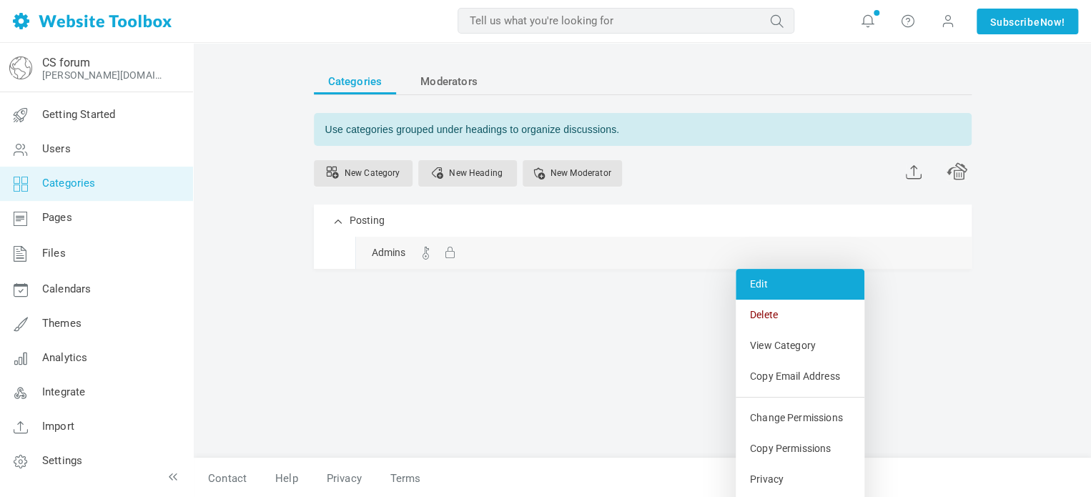
click at [756, 281] on link "Edit" at bounding box center [799, 284] width 129 height 31
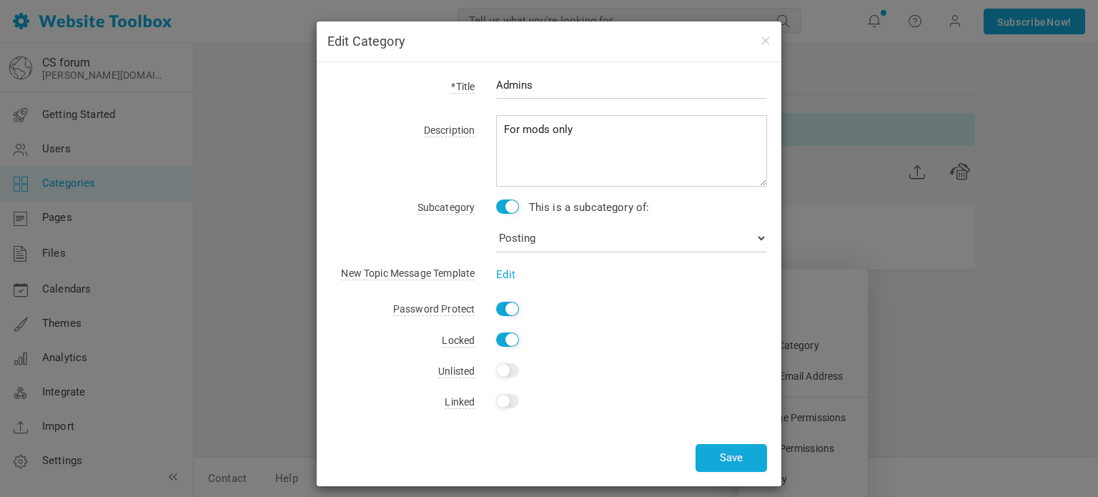
click at [500, 337] on input "Yes" at bounding box center [507, 339] width 23 height 14
checkbox input "false"
click at [507, 314] on input "Yes" at bounding box center [507, 309] width 23 height 14
checkbox input "false"
click at [504, 339] on input "Yes" at bounding box center [507, 339] width 23 height 14
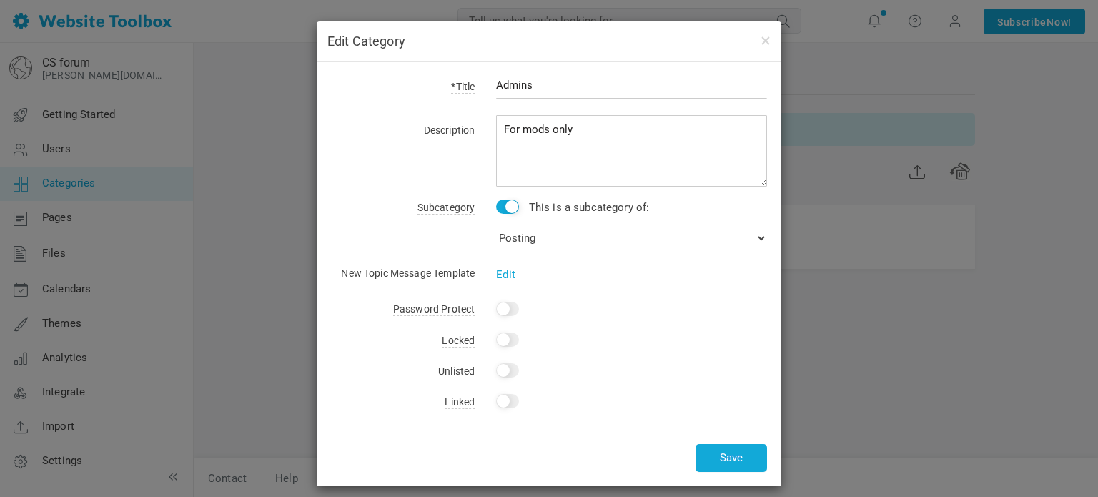
checkbox input "true"
click at [732, 450] on button "Save" at bounding box center [730, 458] width 71 height 28
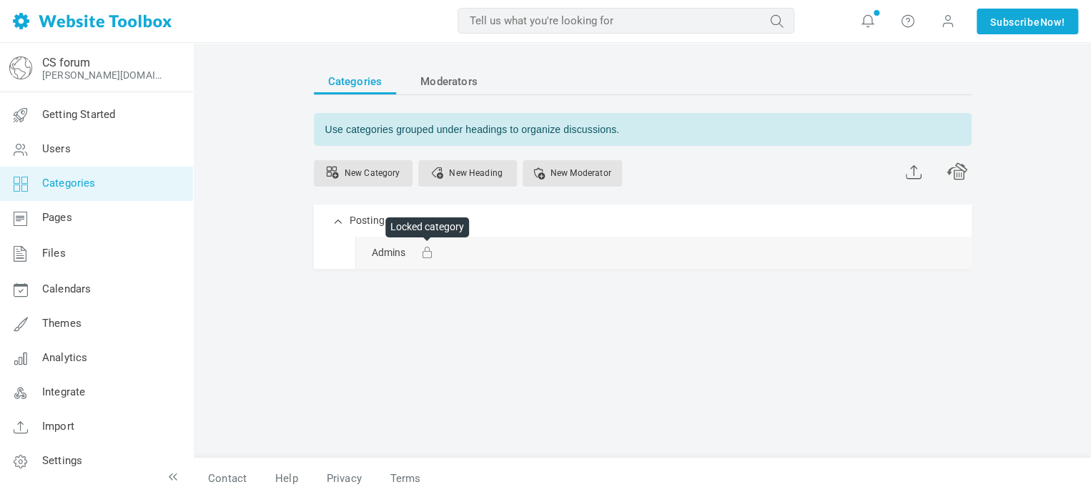
click at [424, 252] on span at bounding box center [426, 253] width 9 height 10
click at [865, 21] on icon at bounding box center [867, 21] width 14 height 16
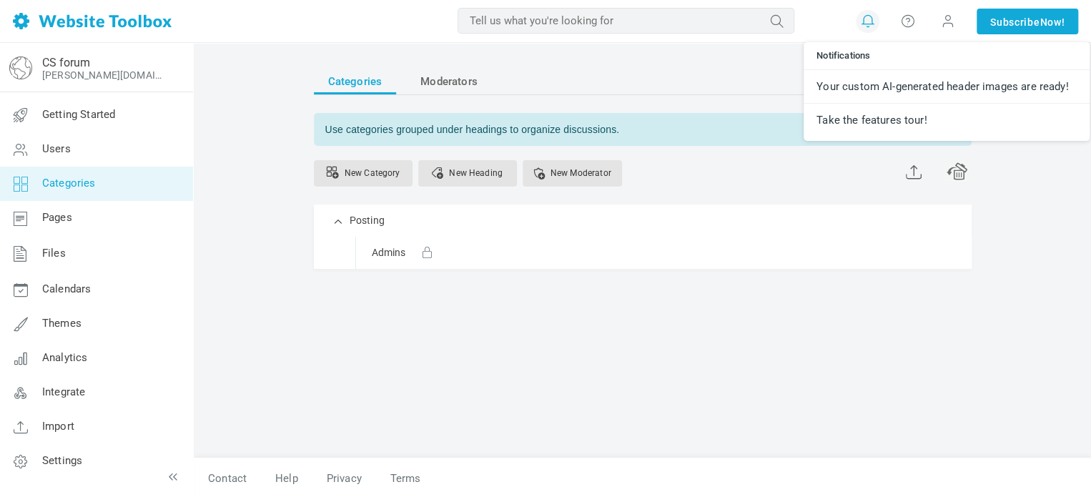
click at [600, 294] on div "Categories Moderators Use categories grouped under headings to organize discuss…" at bounding box center [642, 195] width 657 height 252
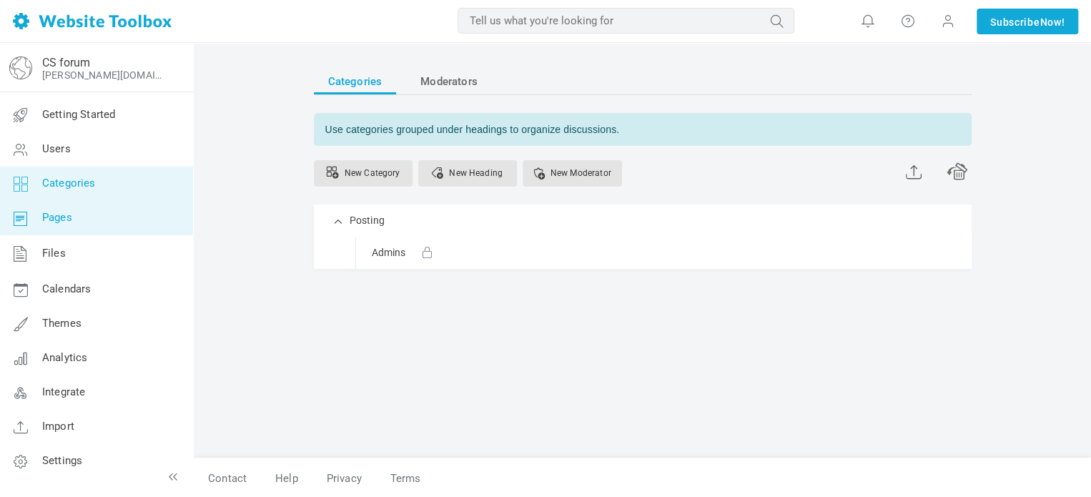
click at [66, 224] on link "Pages" at bounding box center [96, 218] width 194 height 34
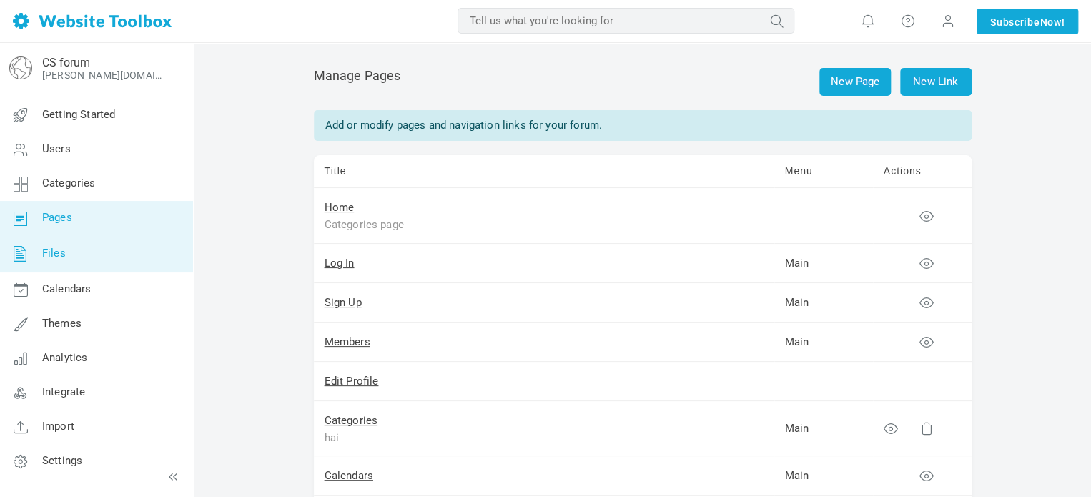
click at [73, 244] on link "Files" at bounding box center [96, 253] width 194 height 37
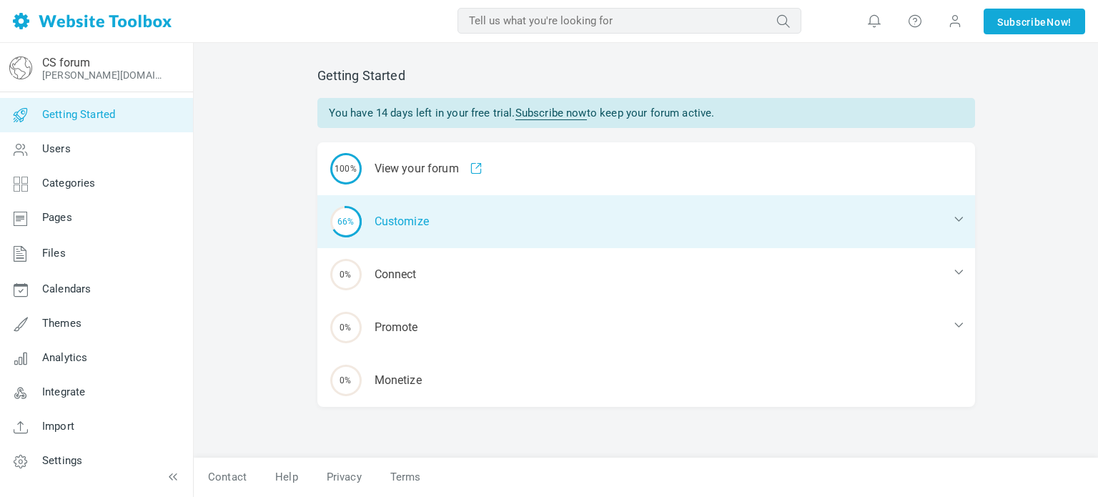
click at [373, 203] on div "66% Customize" at bounding box center [645, 221] width 657 height 53
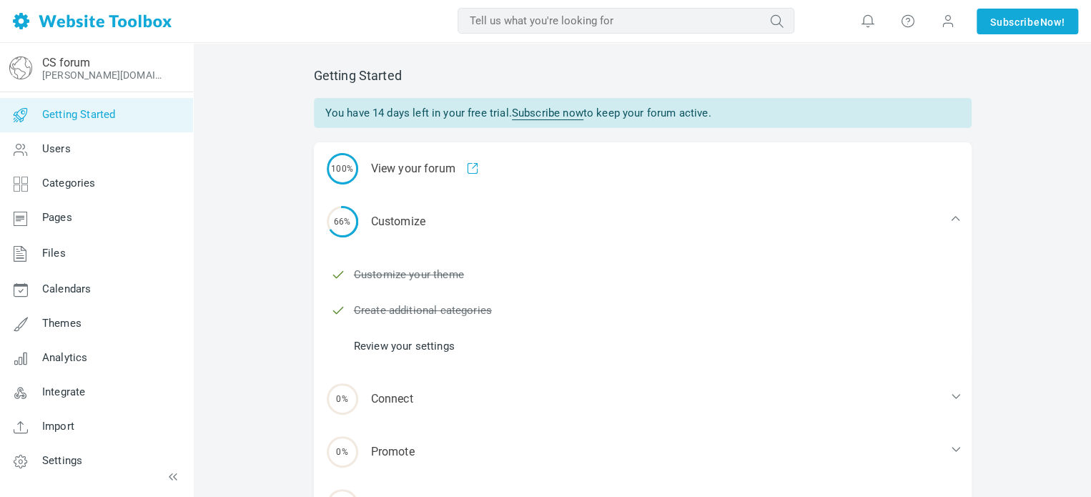
click at [332, 346] on li "Review your settings" at bounding box center [651, 345] width 640 height 21
click at [356, 349] on link "Review your settings" at bounding box center [404, 346] width 101 height 16
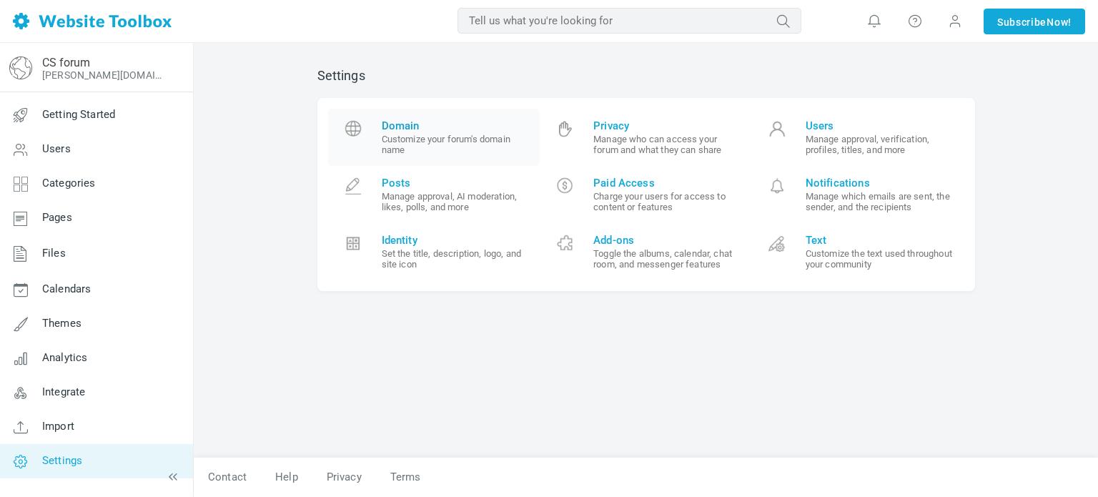
click at [422, 126] on span "Domain" at bounding box center [456, 125] width 148 height 13
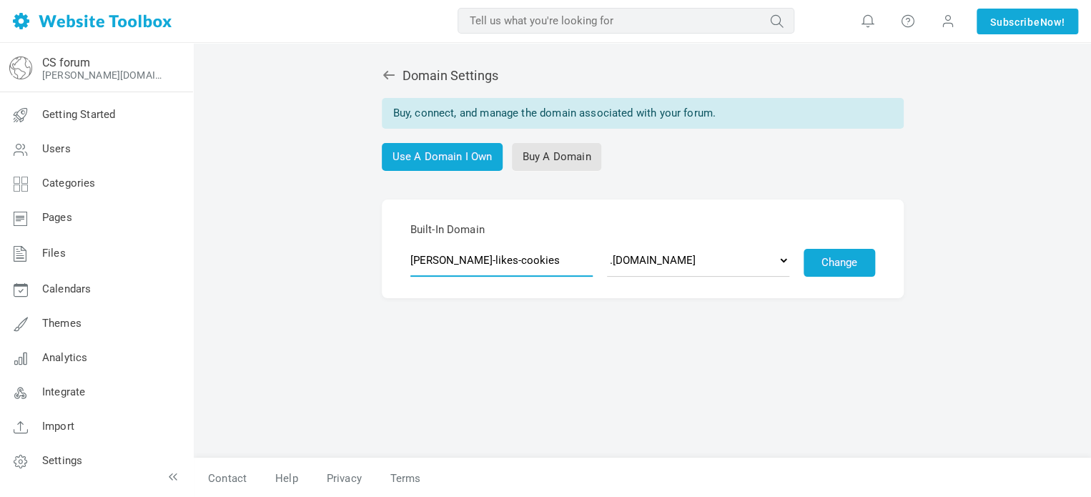
drag, startPoint x: 502, startPoint y: 265, endPoint x: 400, endPoint y: 262, distance: 101.5
click at [400, 262] on form "Built-In Domain lilly-likes-cookies .[DOMAIN_NAME] .[DOMAIN_NAME] .[DOMAIN_NAME…" at bounding box center [643, 248] width 522 height 99
type input "cs"
click at [848, 267] on button "Change" at bounding box center [838, 263] width 71 height 28
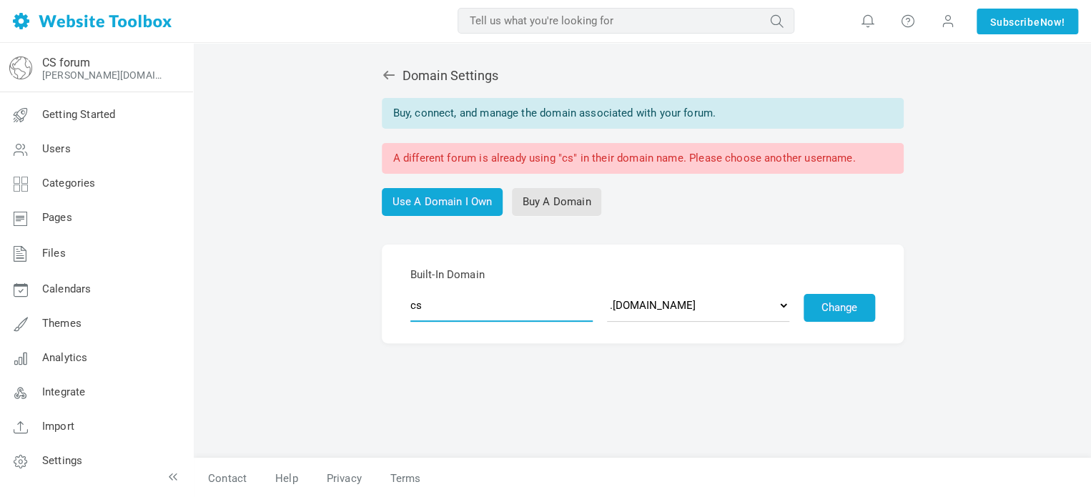
click at [461, 314] on input "cs" at bounding box center [501, 305] width 182 height 33
type input "comic-studio"
click at [868, 313] on button "Change" at bounding box center [838, 308] width 71 height 28
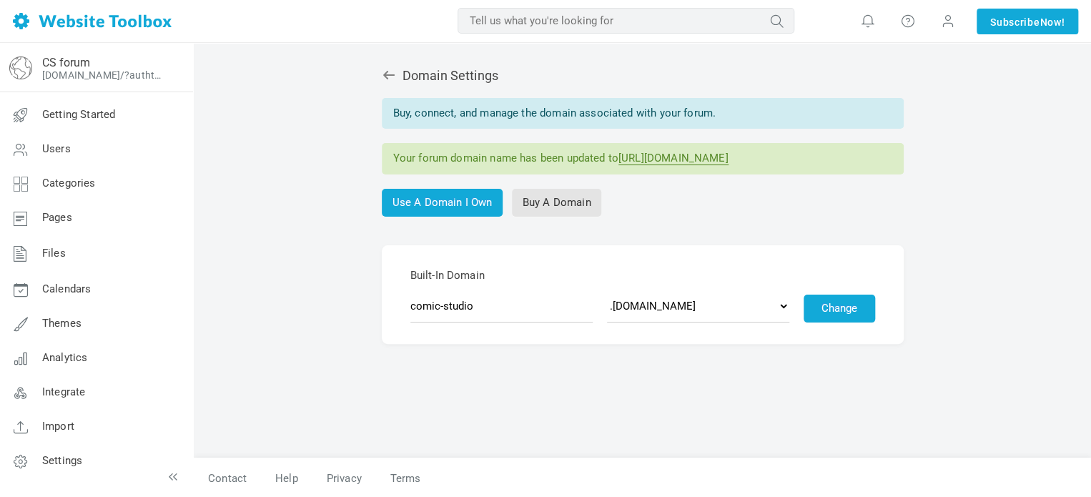
click at [692, 160] on link "[URL][DOMAIN_NAME]" at bounding box center [673, 159] width 110 height 14
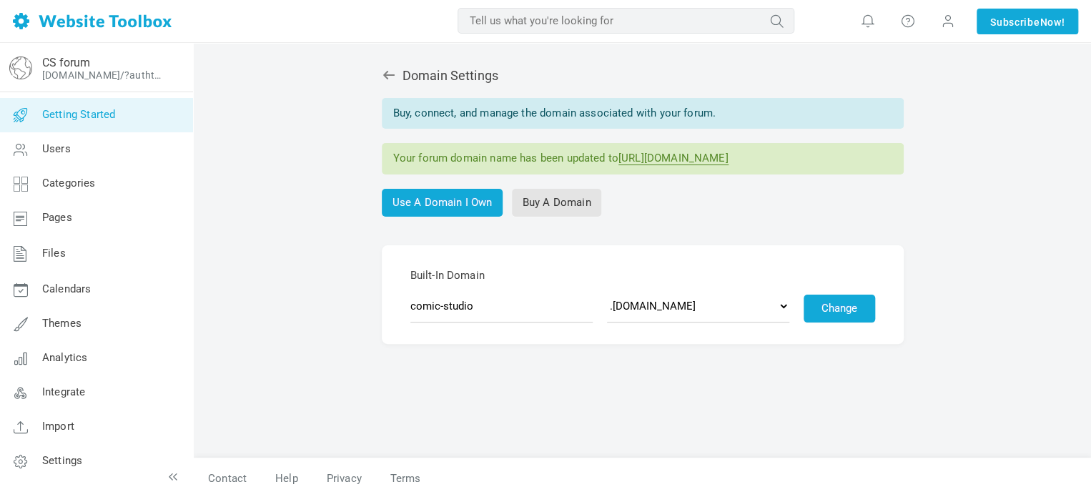
click at [79, 122] on link "Getting Started" at bounding box center [96, 115] width 194 height 34
